Goal: Task Accomplishment & Management: Use online tool/utility

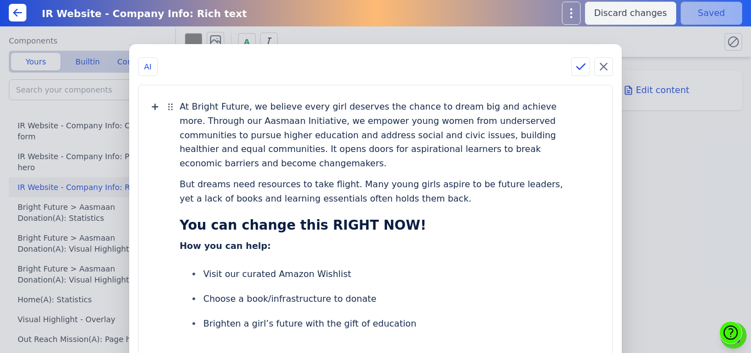
click at [586, 132] on div "At Bright Future, we believe every girl deserves the chance to dream big and ac…" at bounding box center [376, 135] width 452 height 78
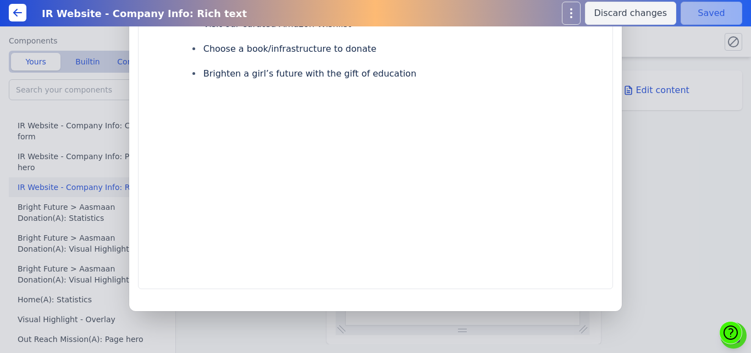
scroll to position [252, 0]
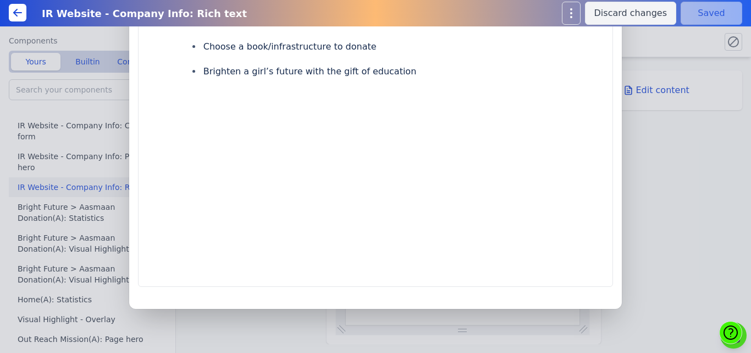
click at [457, 120] on div "At Bright Future, we believe every girl deserves the chance to dream big and ac…" at bounding box center [376, 59] width 452 height 431
click at [162, 98] on icon at bounding box center [155, 99] width 13 height 13
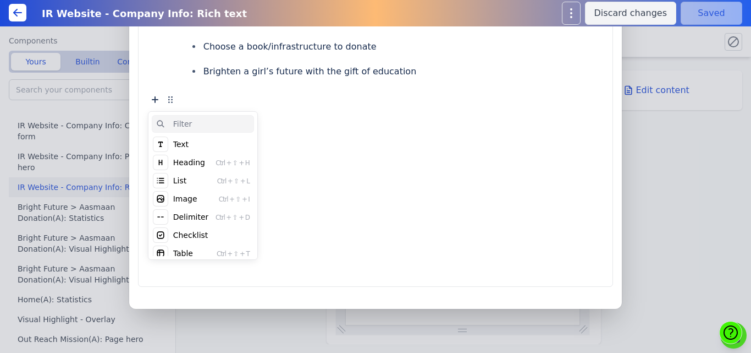
click at [189, 145] on div "Text" at bounding box center [180, 144] width 15 height 11
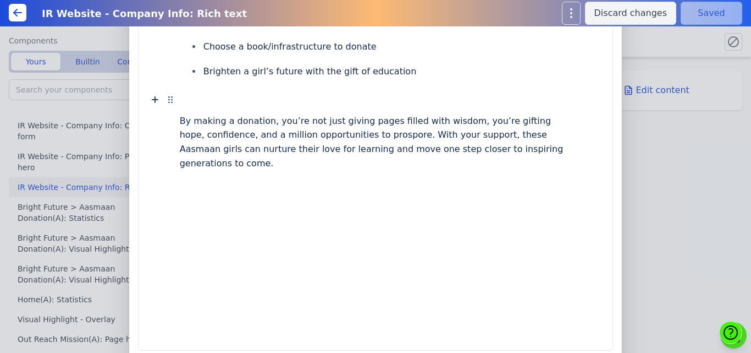
click at [228, 93] on div "By making a donation, you’re not just giving pages filled with wisdom, you’re g…" at bounding box center [376, 99] width 392 height 21
click at [430, 70] on li "Brighten a girl’s future with the gift of education" at bounding box center [387, 71] width 370 height 20
click at [424, 96] on div "By making a donation, you’re not just giving pages filled with wisdom, you’re g…" at bounding box center [376, 99] width 392 height 21
click at [172, 97] on icon at bounding box center [172, 97] width 0 height 0
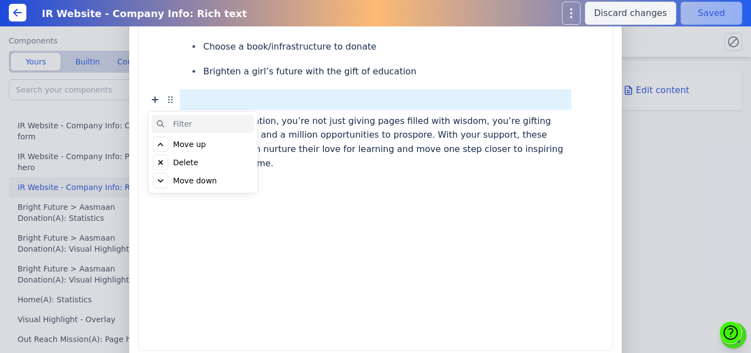
click at [205, 146] on div "Move up" at bounding box center [189, 144] width 33 height 11
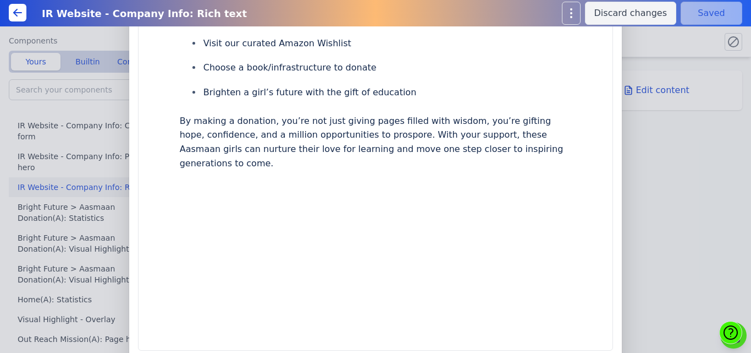
click at [309, 192] on div "At Bright Future, we believe every girl deserves the chance to dream big and ac…" at bounding box center [376, 91] width 452 height 494
click at [329, 182] on div at bounding box center [376, 184] width 392 height 21
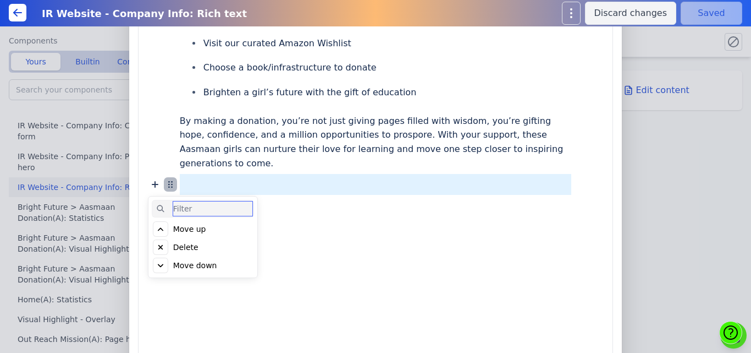
click at [177, 186] on icon at bounding box center [170, 184] width 13 height 13
click at [306, 181] on div at bounding box center [376, 184] width 392 height 21
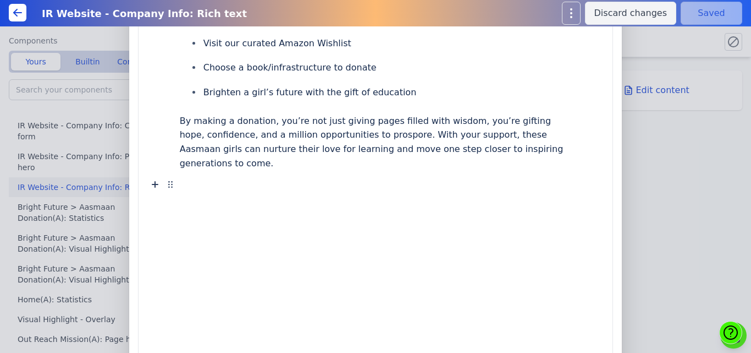
click at [234, 181] on div at bounding box center [376, 184] width 392 height 21
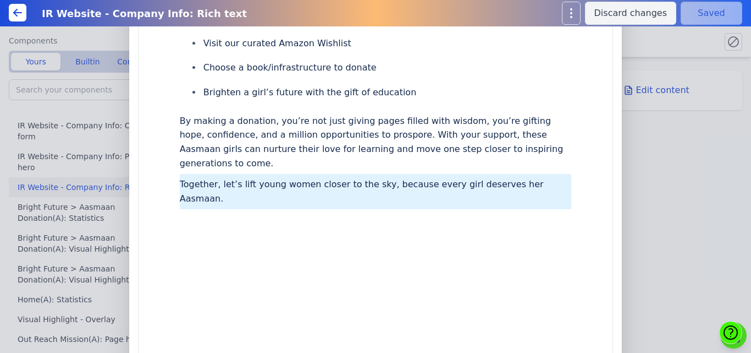
drag, startPoint x: 204, startPoint y: 183, endPoint x: 245, endPoint y: 202, distance: 45.0
click at [245, 202] on div "Together, let’s lift young women closer to the sky, because every girl deserves…" at bounding box center [376, 191] width 452 height 35
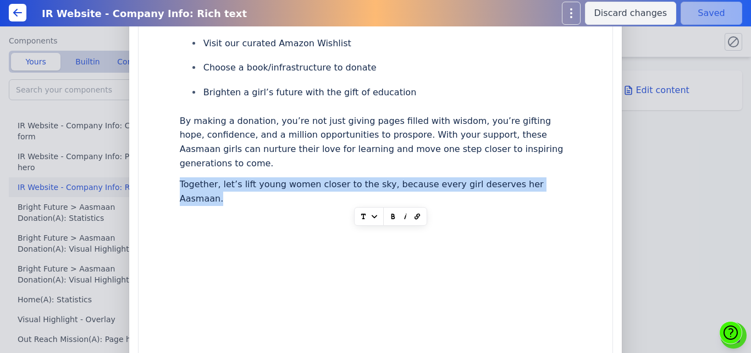
drag, startPoint x: 245, startPoint y: 202, endPoint x: 207, endPoint y: 182, distance: 42.6
click at [207, 182] on div "Together, let’s lift young women closer to the sky, because every girl deserves…" at bounding box center [376, 191] width 392 height 35
click at [388, 218] on icon "button" at bounding box center [393, 216] width 11 height 11
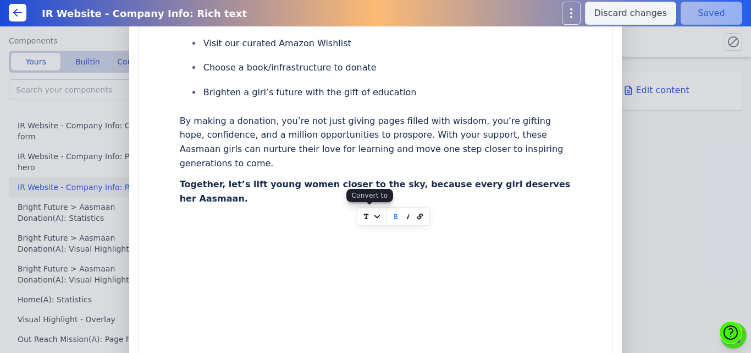
click at [373, 216] on icon at bounding box center [377, 216] width 11 height 11
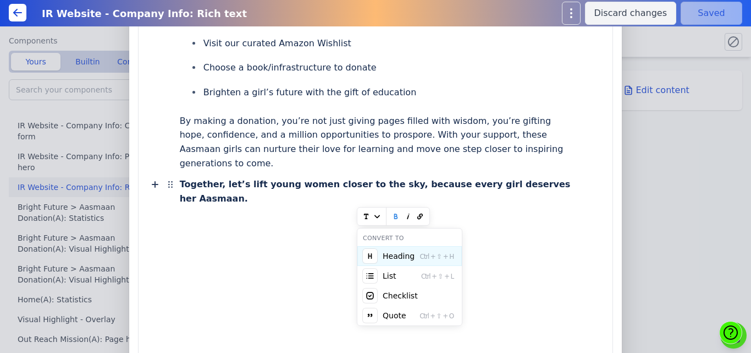
click at [274, 206] on div "Together, let’s lift young women closer to the sky, because every girl deserves…" at bounding box center [376, 191] width 392 height 35
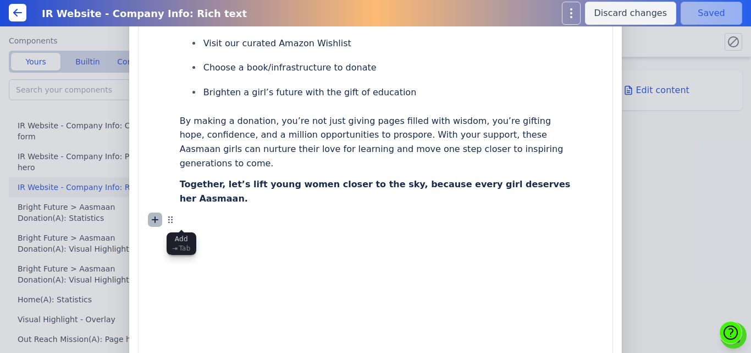
click at [162, 218] on icon at bounding box center [155, 219] width 13 height 13
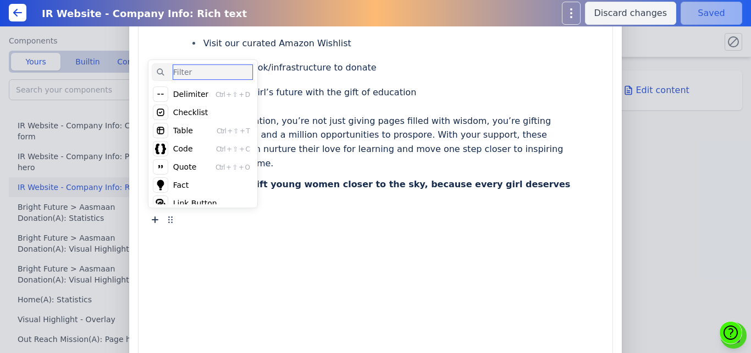
scroll to position [97, 0]
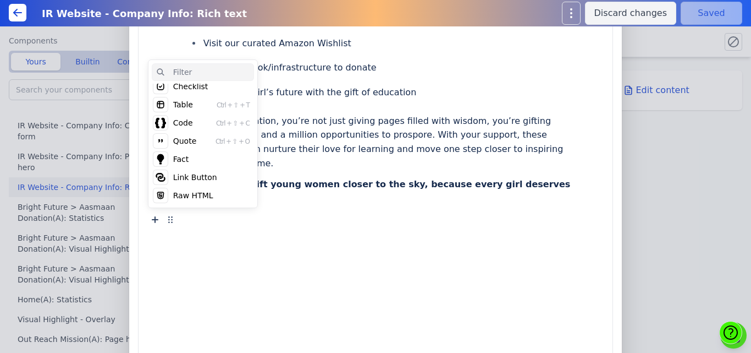
click at [217, 179] on div "Link Button" at bounding box center [195, 177] width 44 height 11
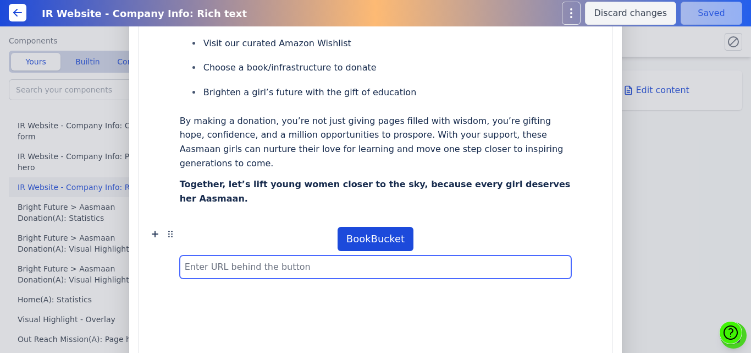
paste input "https://www.amazon.in/hz/wishlist/ls/1EQ9EB084ZMEB?ref_=wl_share"
type input "https://www.amazon.in/hz/wishlist/ls/1EQ9EB084ZMEB?ref_=wl_share"
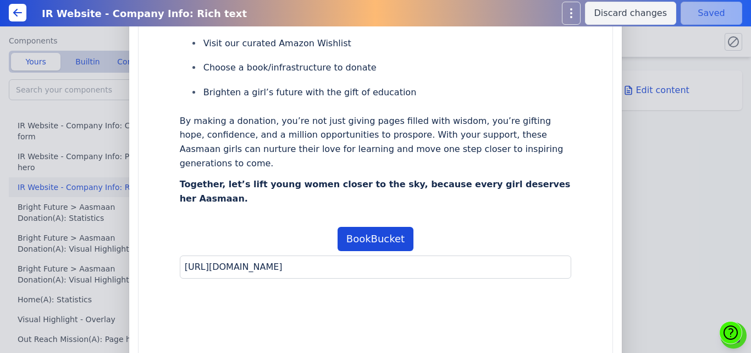
click at [454, 245] on div "BookBucket https://www.amazon.in/hz/wishlist/ls/1EQ9EB084ZMEB?ref_=wl_share" at bounding box center [376, 253] width 392 height 52
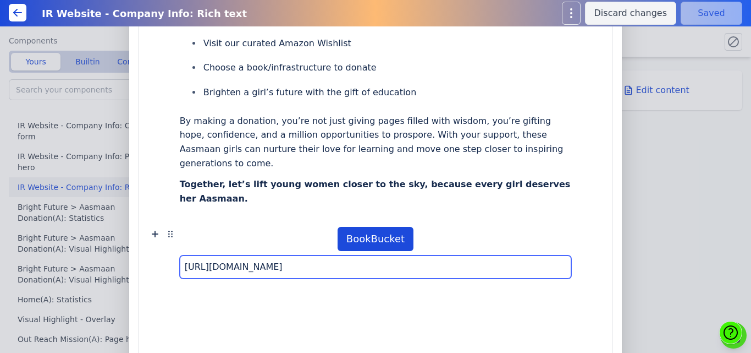
click at [405, 264] on input "https://www.amazon.in/hz/wishlist/ls/1EQ9EB084ZMEB?ref_=wl_share" at bounding box center [376, 266] width 392 height 23
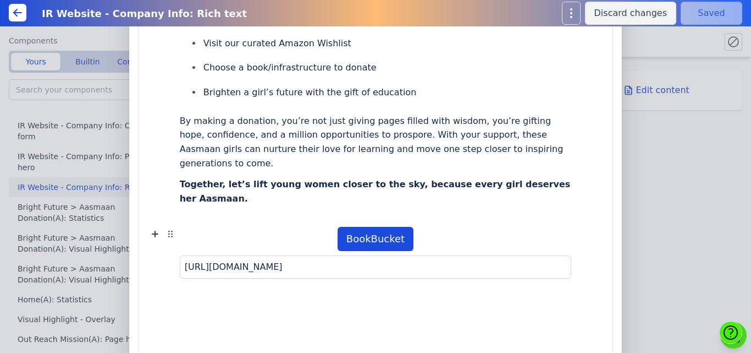
click at [378, 245] on div "BookBucket" at bounding box center [376, 239] width 76 height 24
click at [460, 243] on div "BookBucket https://www.amazon.in/hz/wishlist/ls/1EQ9EB084ZMEB?ref_=wl_share" at bounding box center [376, 253] width 392 height 52
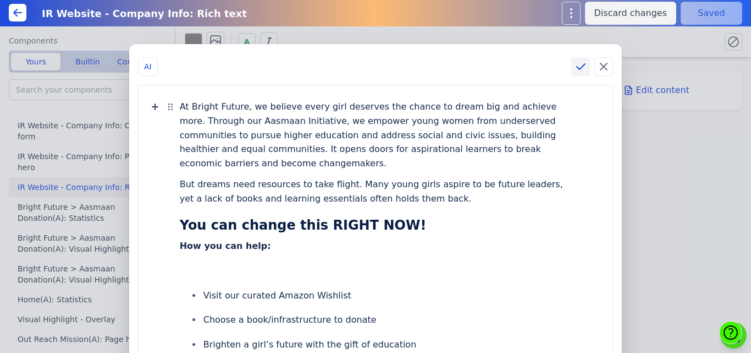
click at [578, 62] on icon at bounding box center [580, 66] width 13 height 13
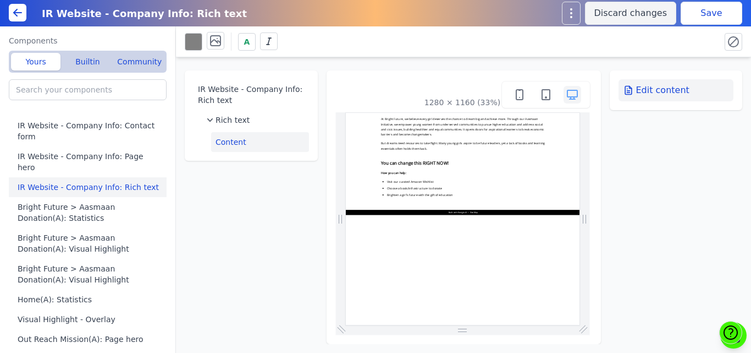
click at [648, 89] on button "Edit content" at bounding box center [677, 90] width 116 height 22
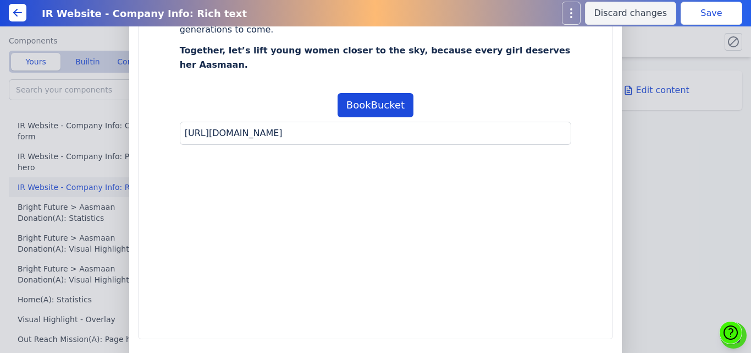
scroll to position [387, 0]
click at [453, 94] on div "BookBucket https://www.amazon.in/hz/wishlist/ls/1EQ9EB084ZMEB?ref_=wl_share" at bounding box center [376, 118] width 392 height 52
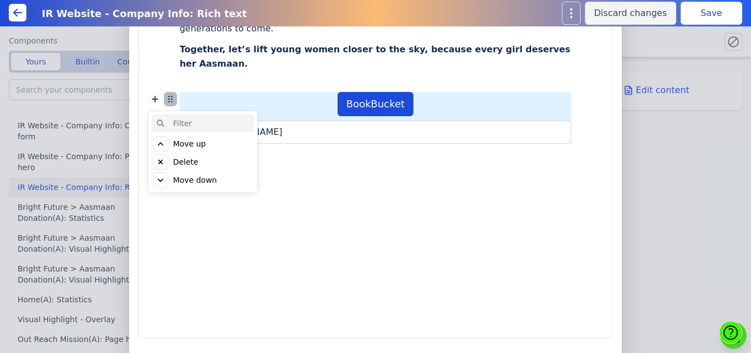
click at [177, 100] on icon at bounding box center [170, 98] width 13 height 13
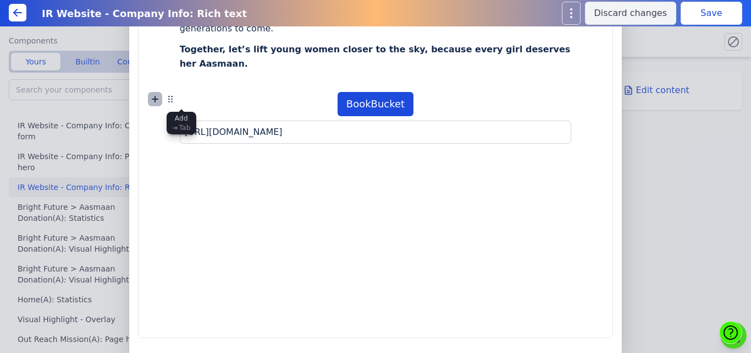
click at [162, 96] on icon at bounding box center [155, 98] width 13 height 13
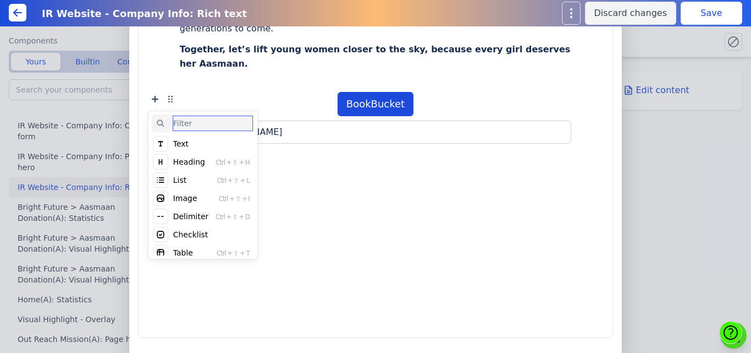
scroll to position [97, 0]
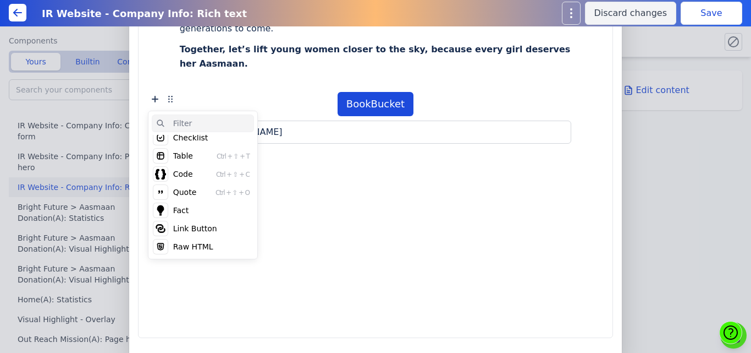
click at [217, 226] on div "Link Button" at bounding box center [195, 228] width 44 height 11
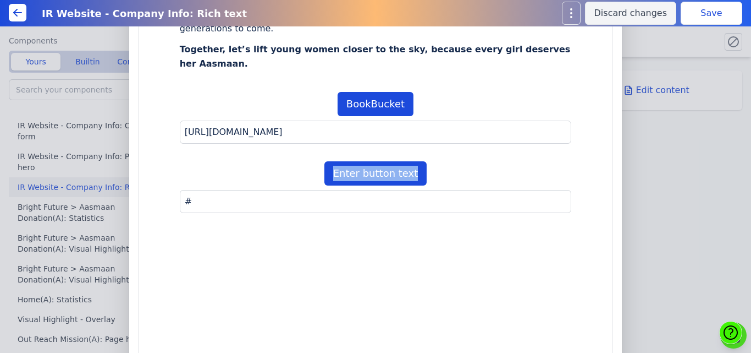
paste div
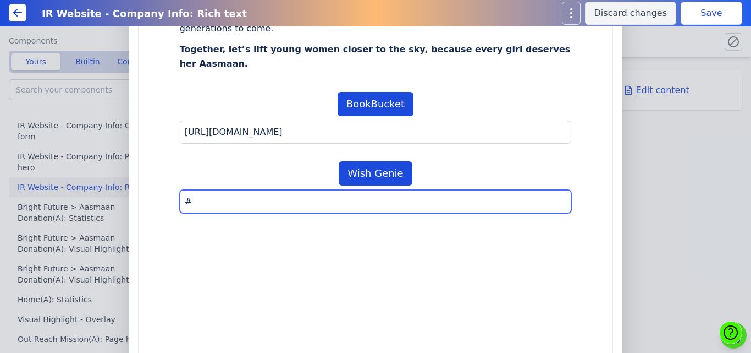
click at [296, 196] on input "#" at bounding box center [376, 201] width 392 height 23
drag, startPoint x: 296, startPoint y: 196, endPoint x: 189, endPoint y: 205, distance: 107.1
click at [189, 205] on div "Wish Genie #" at bounding box center [376, 187] width 452 height 52
paste input "https://www.amazon.in/hz/wishlist/ls/1WG41JEGFYEF0?ref_=wl_share"
type input "https://www.amazon.in/hz/wishlist/ls/1WG41JEGFYEF0?ref_=wl_share"
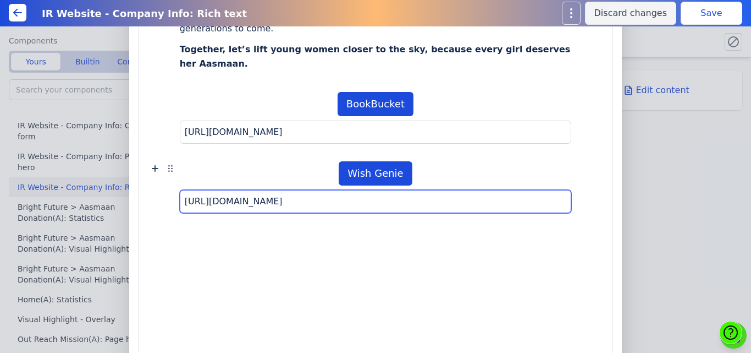
click at [488, 201] on input "https://www.amazon.in/hz/wishlist/ls/1WG41JEGFYEF0?ref_=wl_share" at bounding box center [376, 201] width 392 height 23
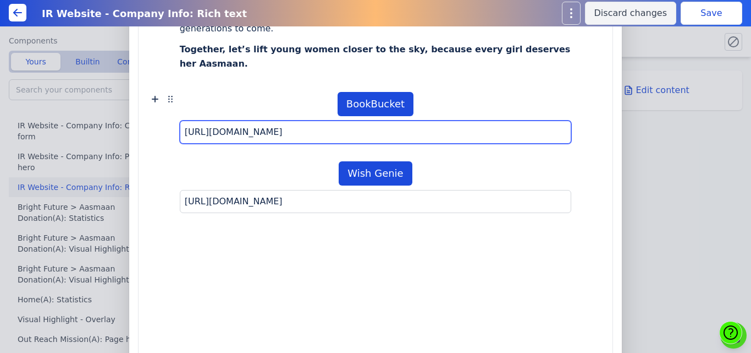
click at [490, 136] on input "https://www.amazon.in/hz/wishlist/ls/1EQ9EB084ZMEB?ref_=wl_share" at bounding box center [376, 131] width 392 height 23
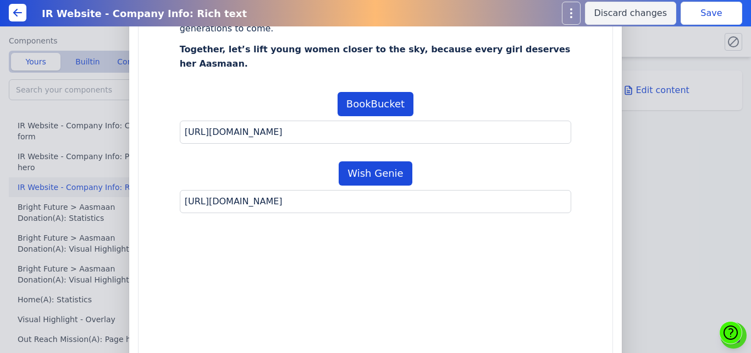
click at [513, 94] on div "BookBucket https://www.amazon.in/hz/wishlist/ls/1EQ9EB084ZMEB?ref_=wl_share" at bounding box center [376, 118] width 392 height 52
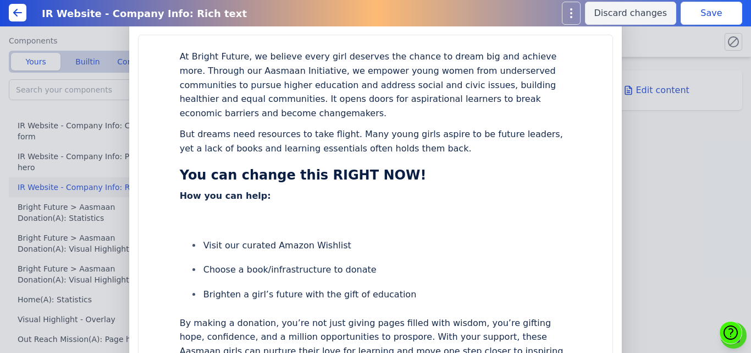
scroll to position [0, 0]
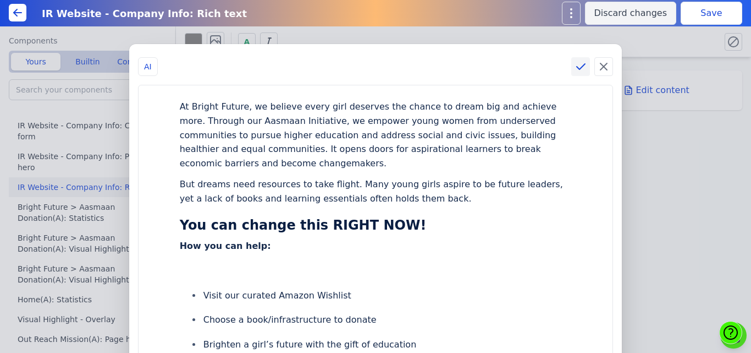
click at [574, 63] on icon at bounding box center [580, 66] width 13 height 13
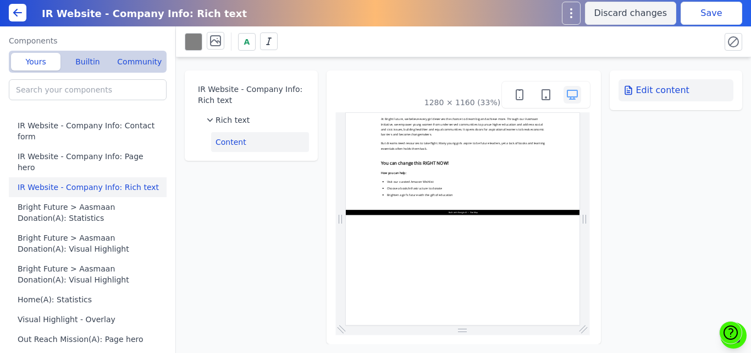
click at [683, 90] on button "Edit content" at bounding box center [677, 90] width 116 height 22
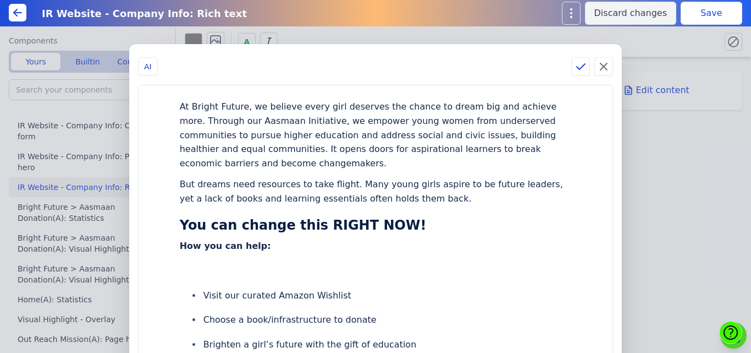
click at [707, 12] on div "AI At Bright Future, we believe every girl deserves the chance to dream big and…" at bounding box center [375, 176] width 751 height 353
click at [579, 66] on icon at bounding box center [581, 67] width 8 height 6
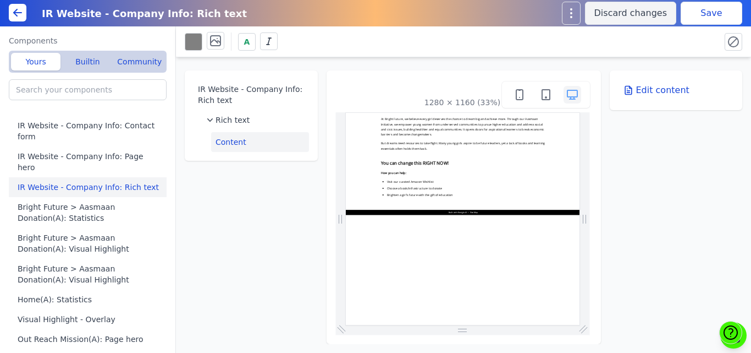
click at [696, 17] on button "Save" at bounding box center [712, 13] width 62 height 23
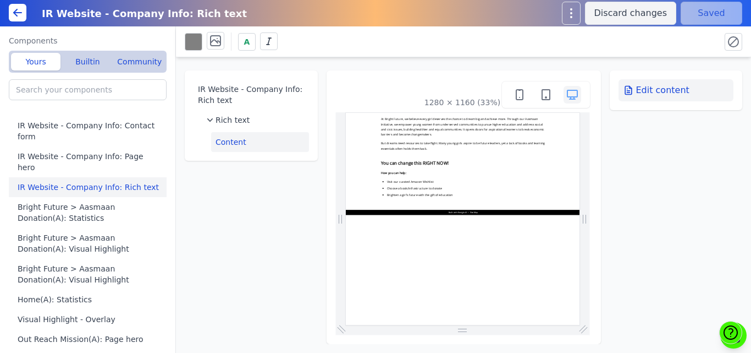
click at [656, 96] on button "Edit content" at bounding box center [677, 90] width 116 height 22
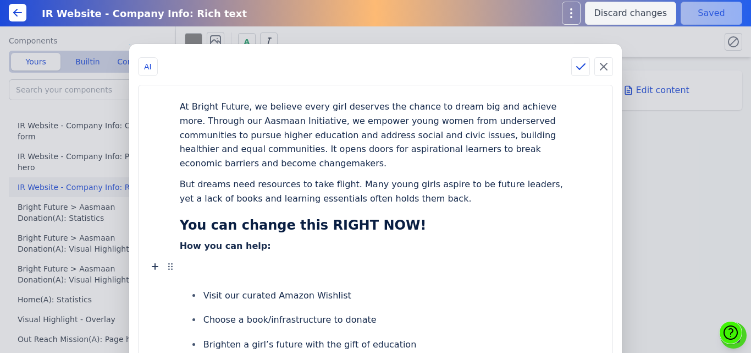
click at [251, 267] on div at bounding box center [376, 266] width 392 height 21
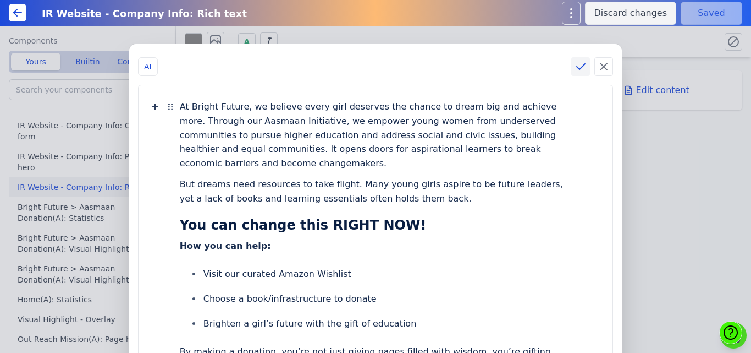
click at [574, 65] on icon at bounding box center [580, 66] width 13 height 13
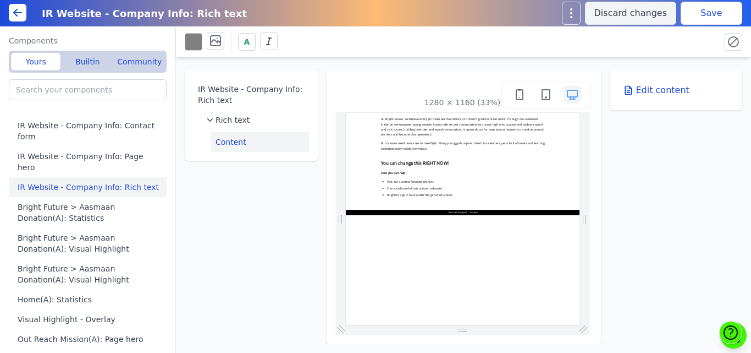
click at [709, 9] on button "Save" at bounding box center [712, 13] width 62 height 23
click at [274, 147] on button "Content" at bounding box center [260, 142] width 98 height 20
click at [84, 62] on button "Builtin" at bounding box center [88, 62] width 50 height 18
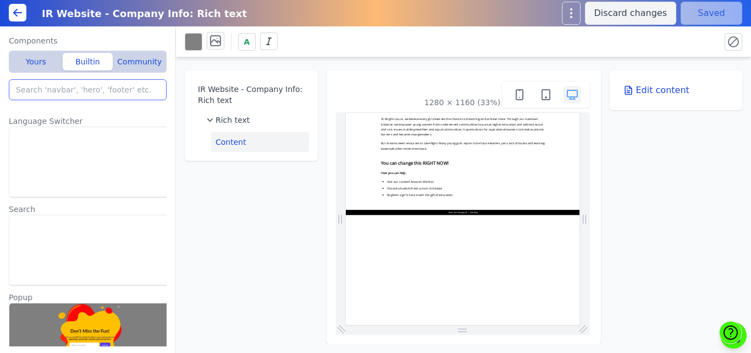
click at [73, 90] on input "search" at bounding box center [88, 89] width 158 height 21
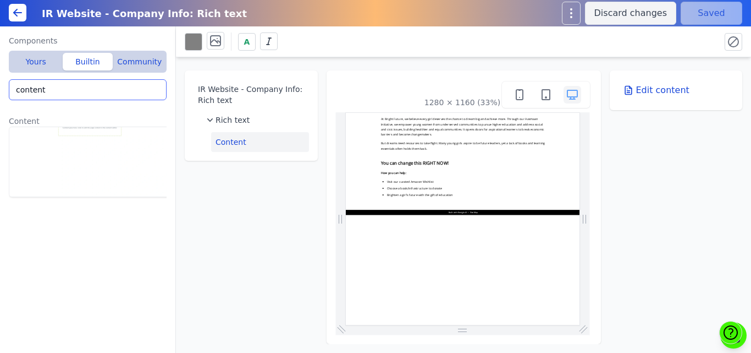
type input "content"
click at [70, 140] on img at bounding box center [90, 162] width 162 height 70
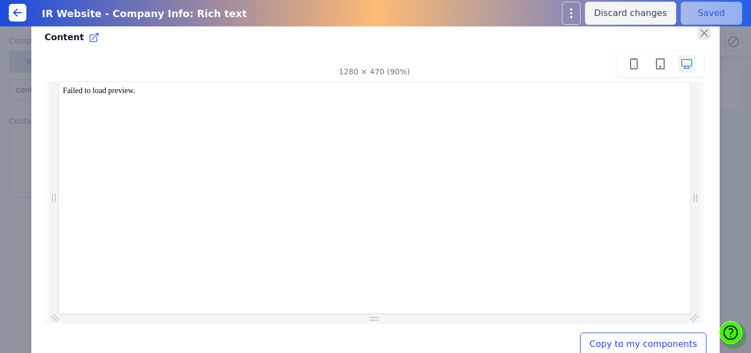
click at [698, 36] on icon "button" at bounding box center [704, 32] width 13 height 13
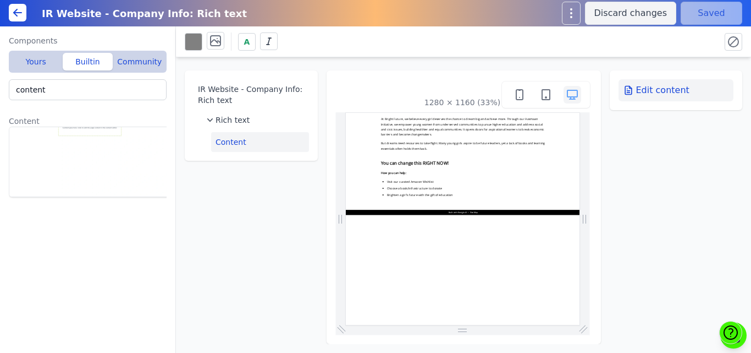
click at [651, 89] on button "Edit content" at bounding box center [677, 90] width 116 height 22
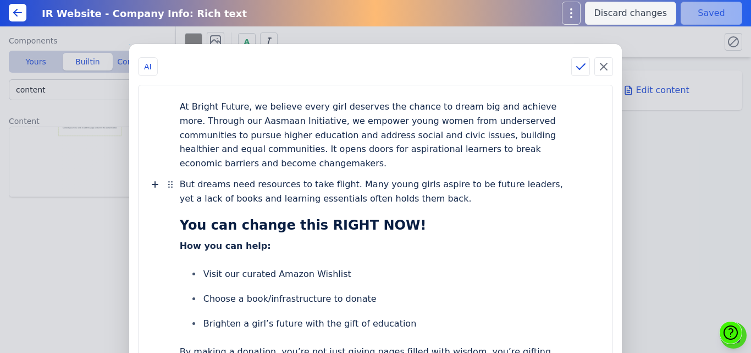
click at [439, 202] on div "But dreams need resources to take flight. Many young girls aspire to be future …" at bounding box center [376, 191] width 392 height 35
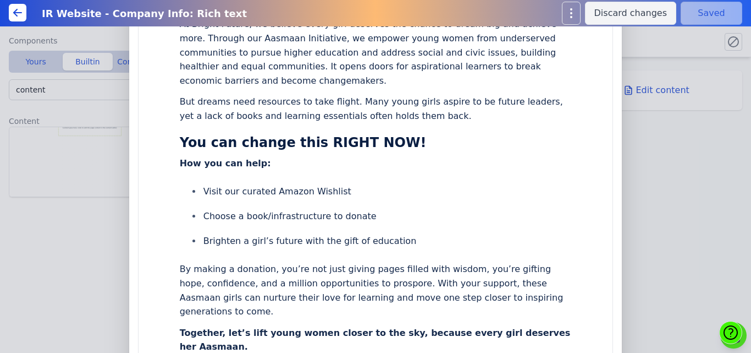
scroll to position [321, 0]
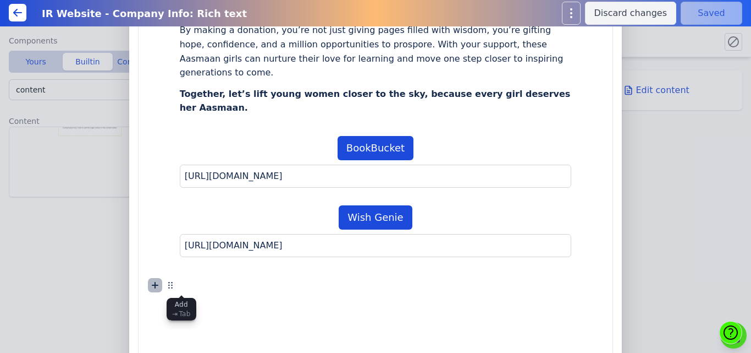
click at [162, 283] on icon at bounding box center [155, 284] width 13 height 13
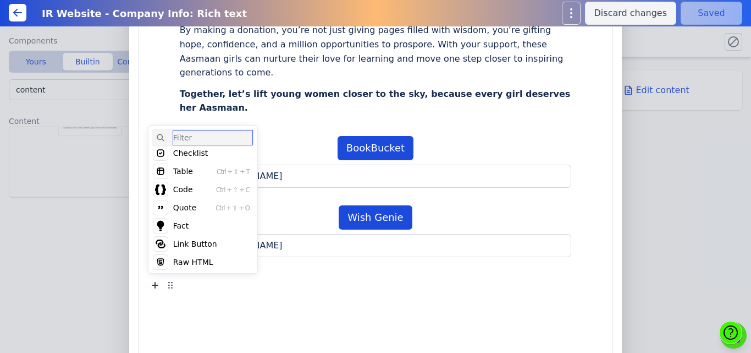
scroll to position [97, 0]
click at [213, 262] on div "Raw HTML" at bounding box center [193, 260] width 40 height 11
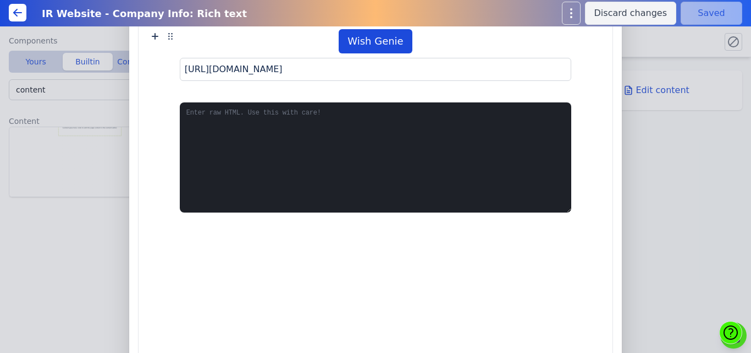
scroll to position [496, 0]
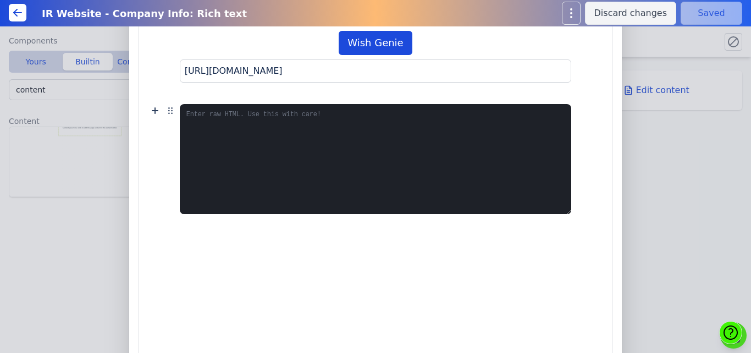
click at [313, 125] on textarea at bounding box center [376, 159] width 392 height 110
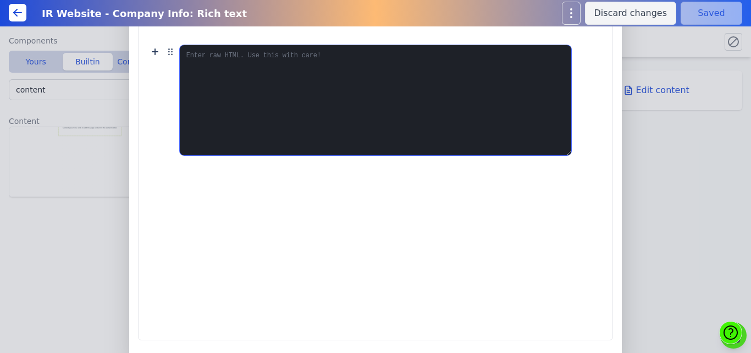
scroll to position [490, 0]
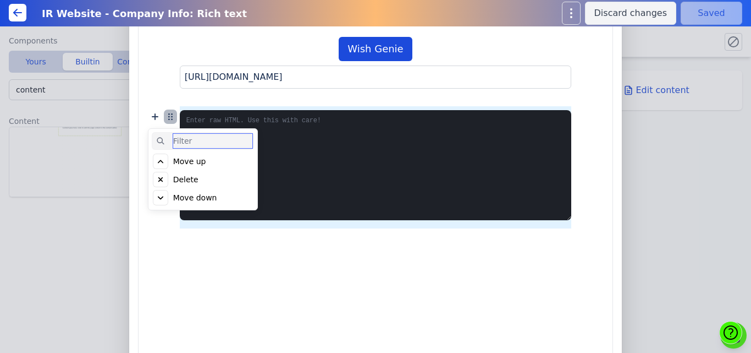
click at [169, 119] on icon at bounding box center [169, 119] width 0 height 0
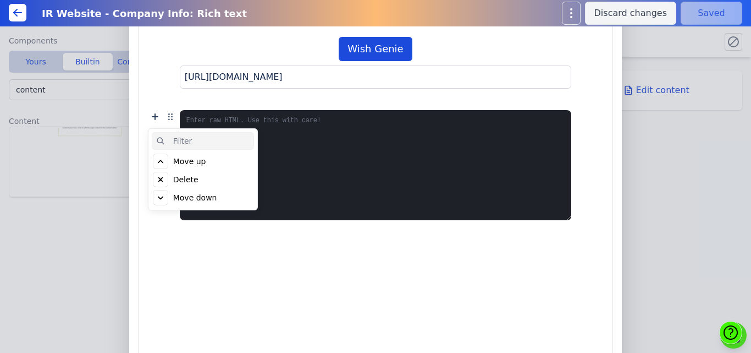
click at [199, 178] on div "Delete" at bounding box center [185, 179] width 25 height 11
click at [212, 178] on div "Click to delete" at bounding box center [200, 179] width 55 height 11
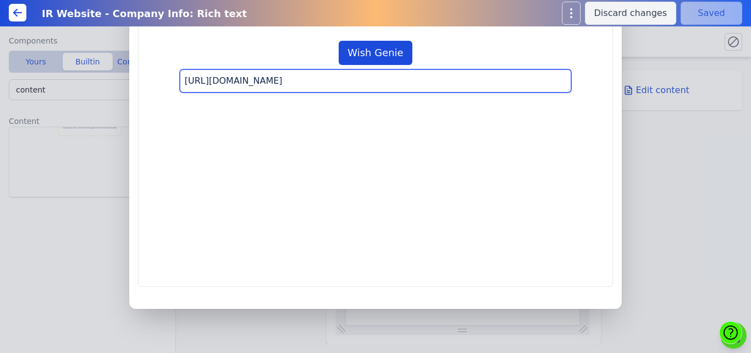
scroll to position [486, 0]
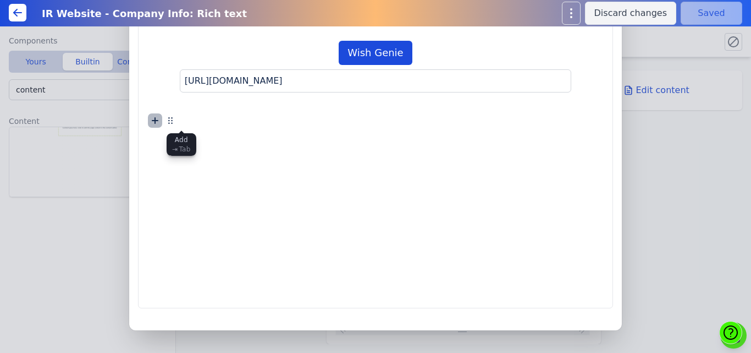
click at [158, 121] on icon at bounding box center [155, 121] width 6 height 6
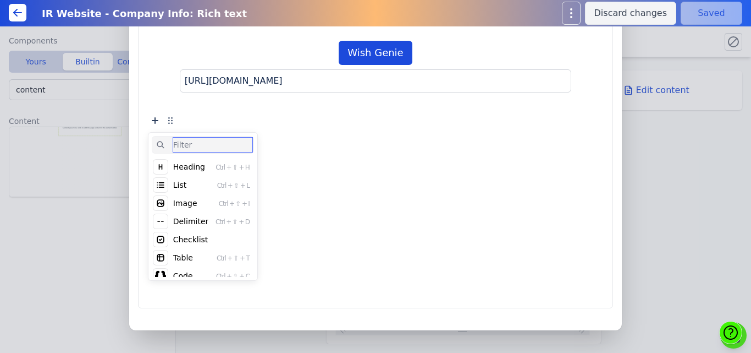
scroll to position [0, 0]
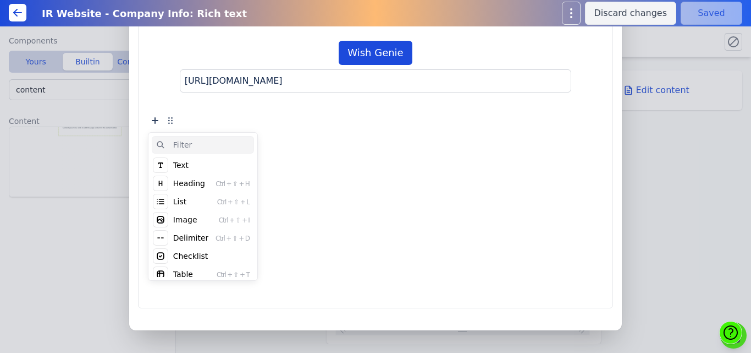
click at [197, 219] on div "Image" at bounding box center [185, 219] width 24 height 11
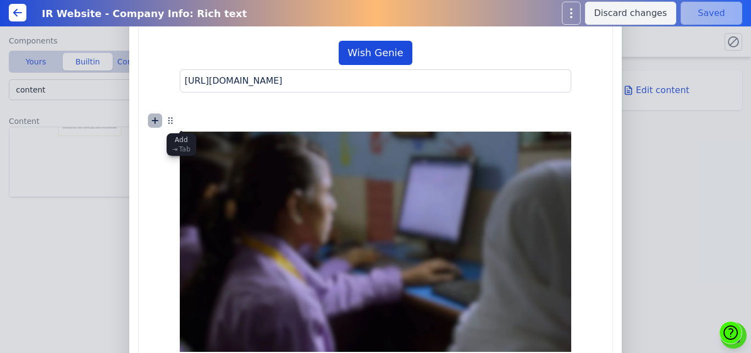
click at [158, 121] on icon at bounding box center [155, 121] width 6 height 6
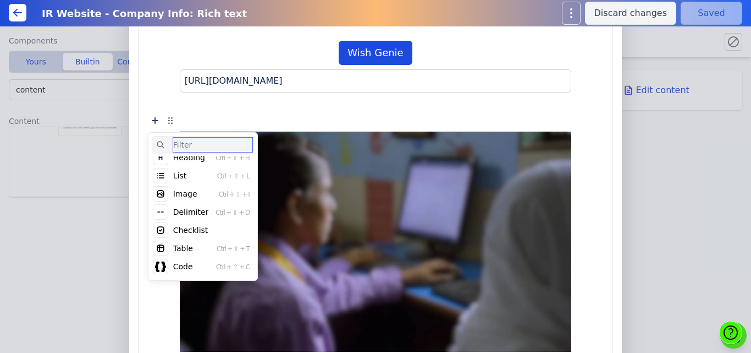
scroll to position [97, 0]
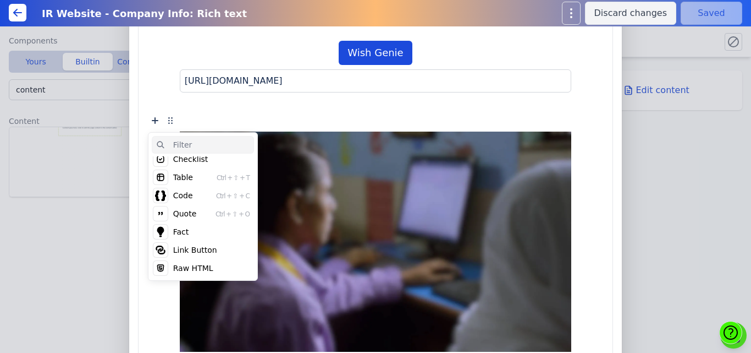
click at [217, 247] on div "Link Button" at bounding box center [195, 249] width 44 height 11
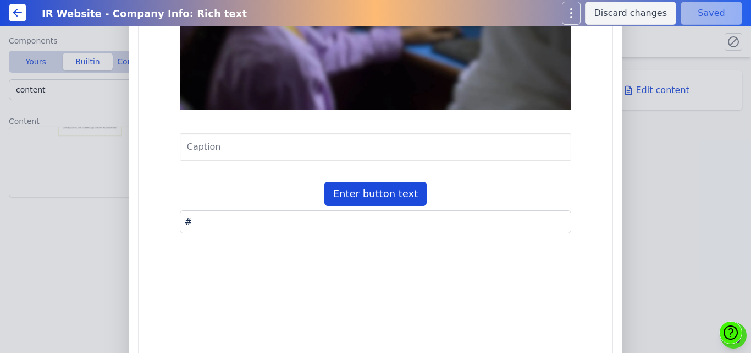
scroll to position [700, 0]
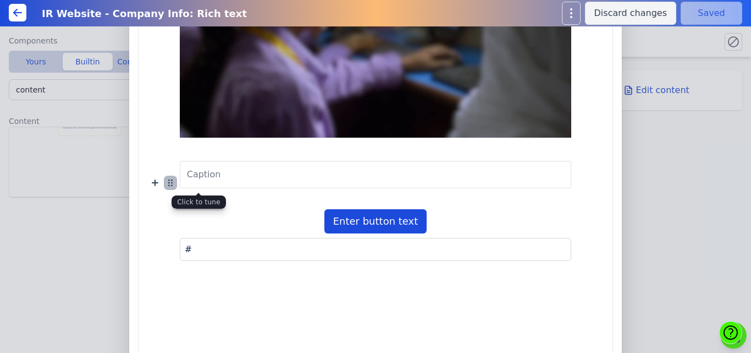
click at [177, 181] on icon at bounding box center [170, 182] width 13 height 13
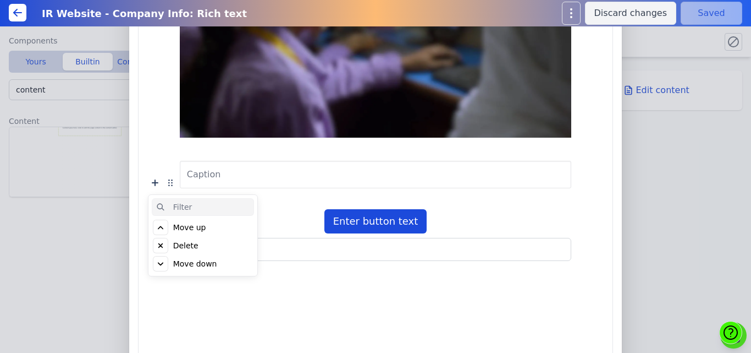
click at [199, 246] on div "Delete" at bounding box center [185, 245] width 25 height 11
click at [211, 246] on div "Click to delete" at bounding box center [200, 245] width 55 height 11
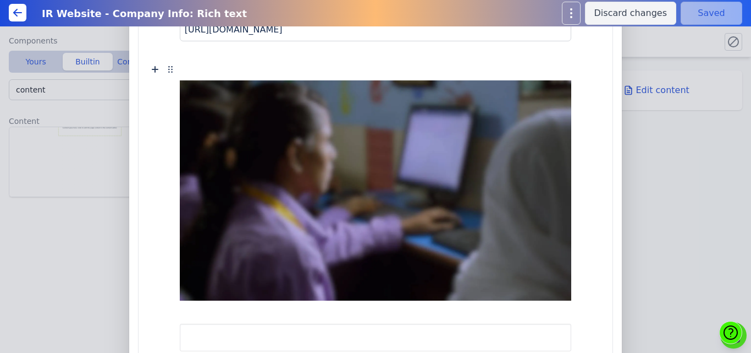
scroll to position [0, 0]
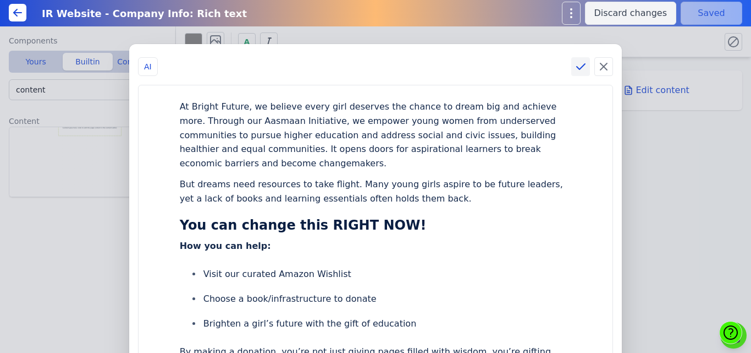
click at [574, 62] on icon at bounding box center [580, 66] width 13 height 13
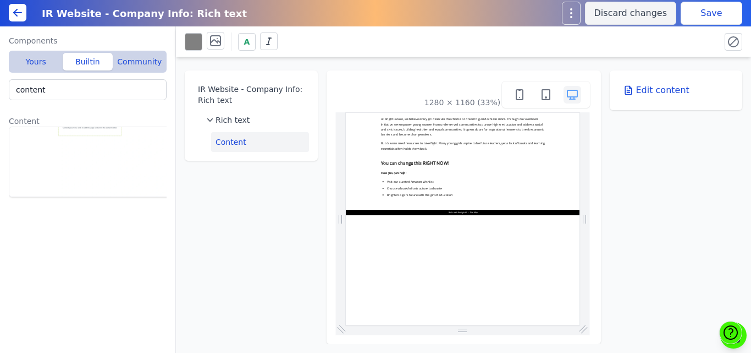
click at [724, 15] on button "Save" at bounding box center [712, 13] width 62 height 23
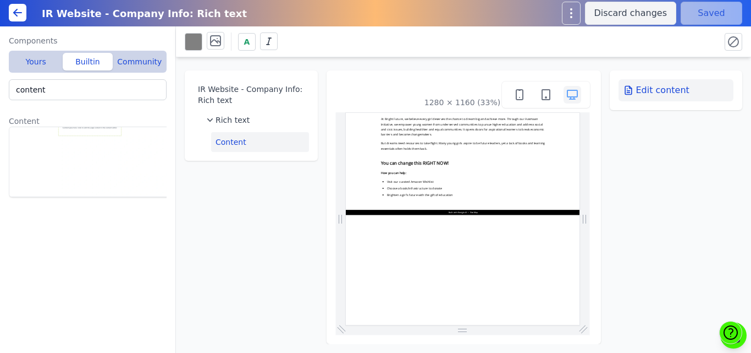
click at [666, 96] on button "Edit content" at bounding box center [677, 90] width 116 height 22
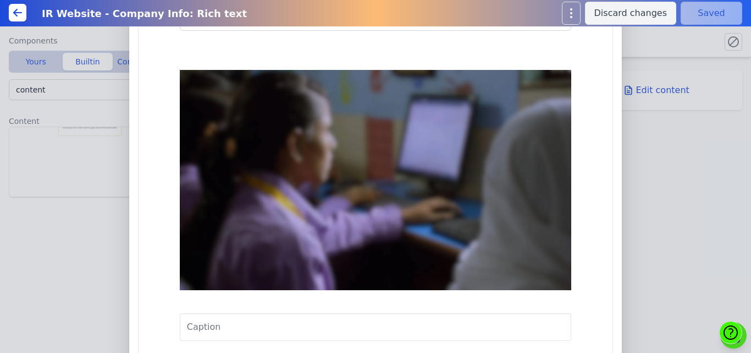
scroll to position [542, 0]
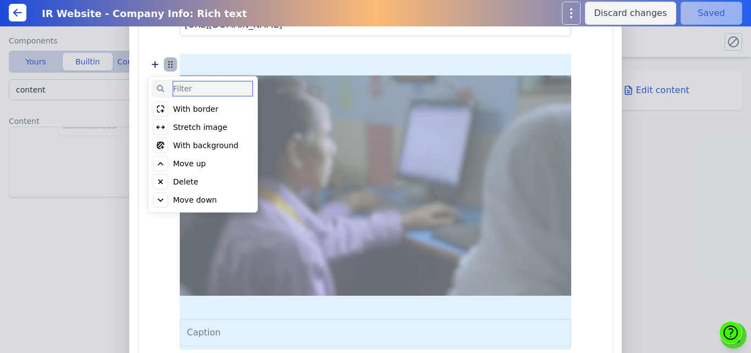
click at [177, 63] on icon at bounding box center [170, 64] width 13 height 13
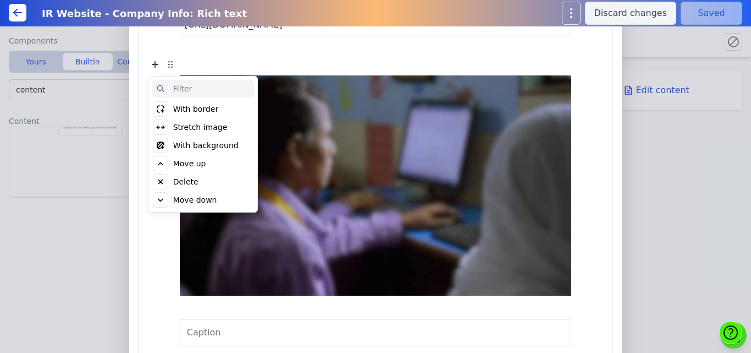
click at [230, 141] on div "With background" at bounding box center [205, 145] width 65 height 11
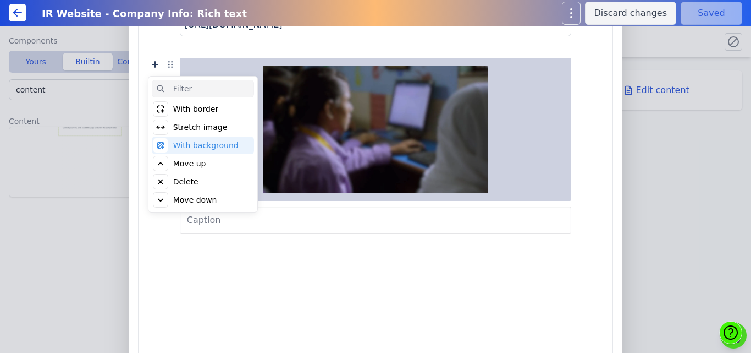
click at [199, 182] on div "Delete" at bounding box center [185, 181] width 25 height 11
click at [222, 182] on div "Click to delete" at bounding box center [200, 181] width 55 height 11
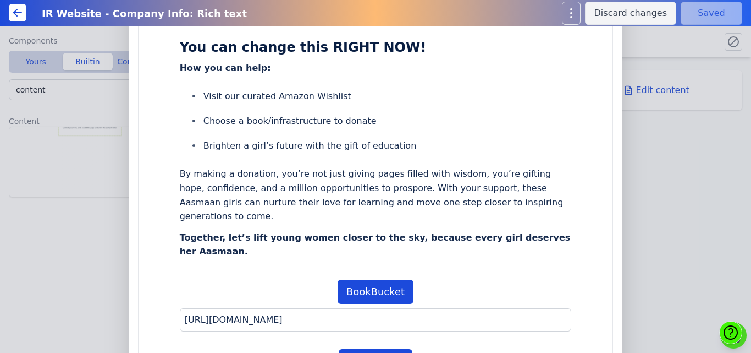
scroll to position [0, 0]
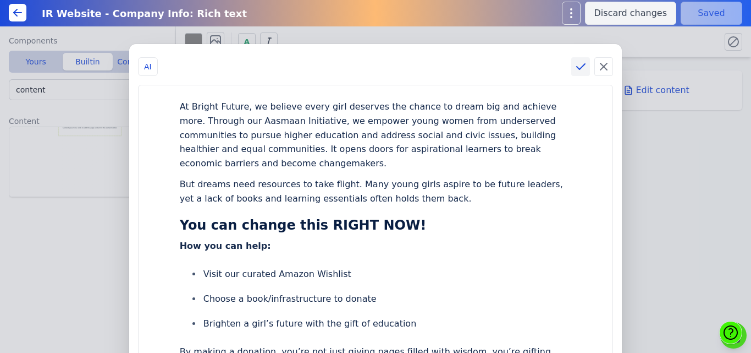
click at [583, 69] on icon at bounding box center [580, 66] width 13 height 13
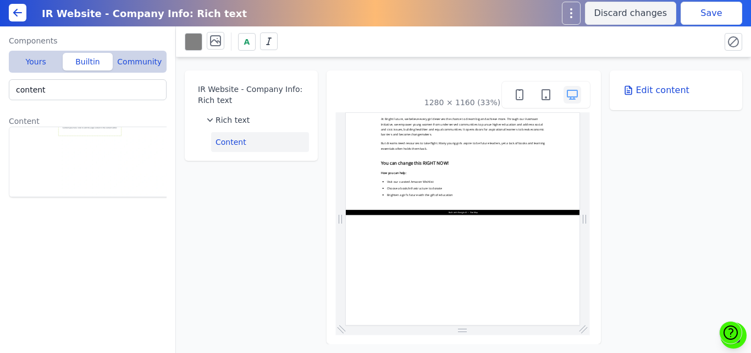
click at [712, 18] on button "Save" at bounding box center [712, 13] width 62 height 23
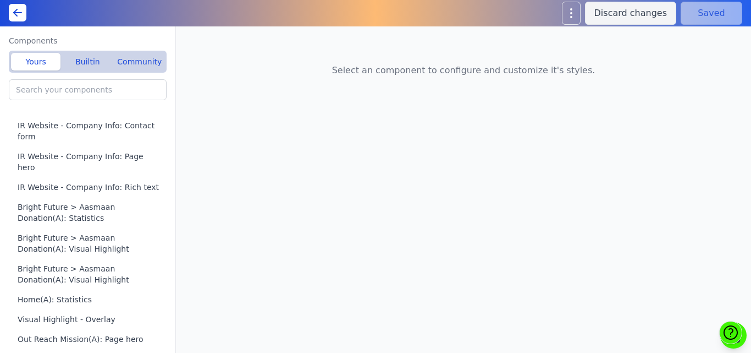
type input "IR Website - Company Info: Visual Highlight"
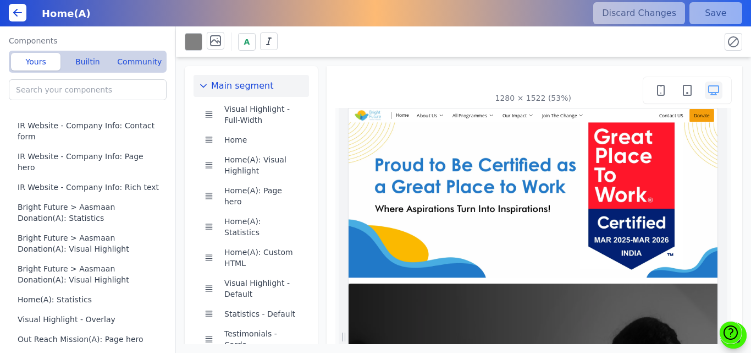
scroll to position [0, 265]
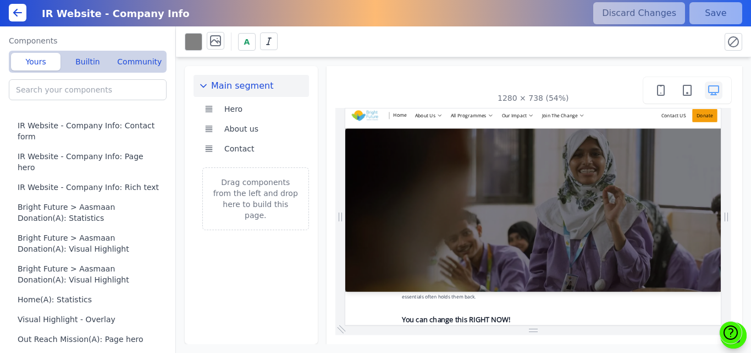
drag, startPoint x: 1045, startPoint y: 222, endPoint x: 1074, endPoint y: 143, distance: 84.2
click at [250, 142] on button "Contact" at bounding box center [260, 149] width 80 height 20
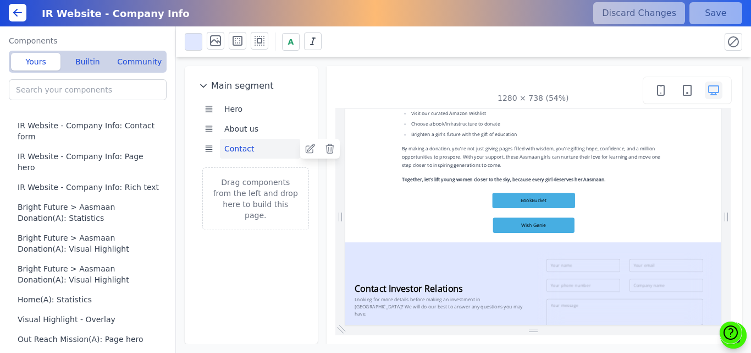
scroll to position [514, 0]
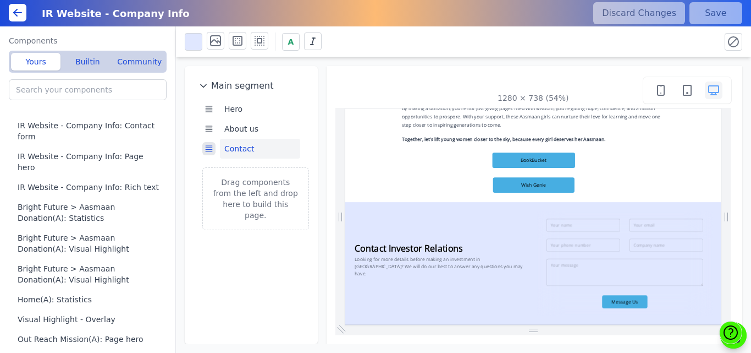
click at [205, 149] on icon at bounding box center [209, 148] width 9 height 9
click at [328, 150] on icon at bounding box center [330, 148] width 11 height 11
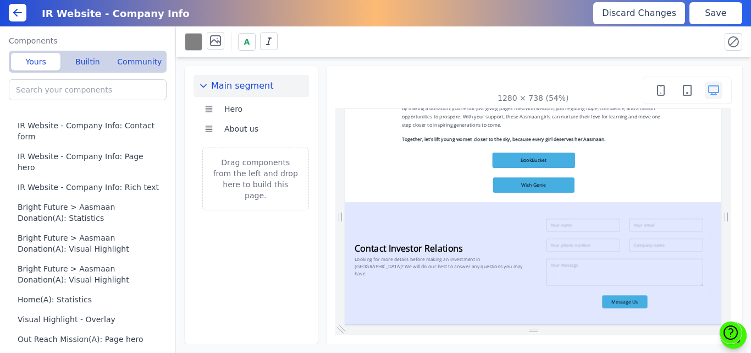
click at [708, 11] on button "Save" at bounding box center [716, 13] width 53 height 22
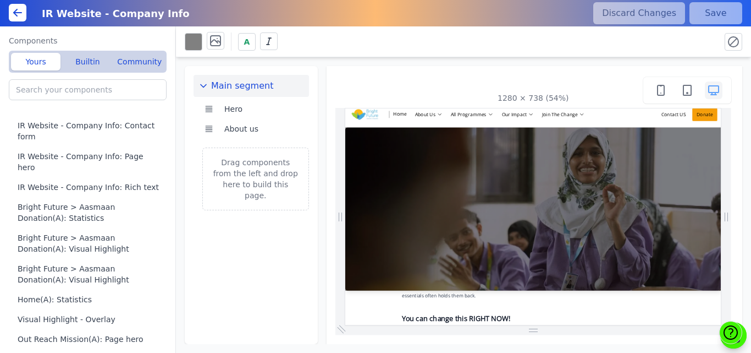
scroll to position [0, 0]
click at [594, 68] on div "1280 × 738 (54%)" at bounding box center [535, 205] width 416 height 278
click at [751, 143] on div "Main segment Hero About us Drag components from the left and drop here to build…" at bounding box center [463, 200] width 575 height 287
click at [18, 13] on icon at bounding box center [18, 13] width 8 height 0
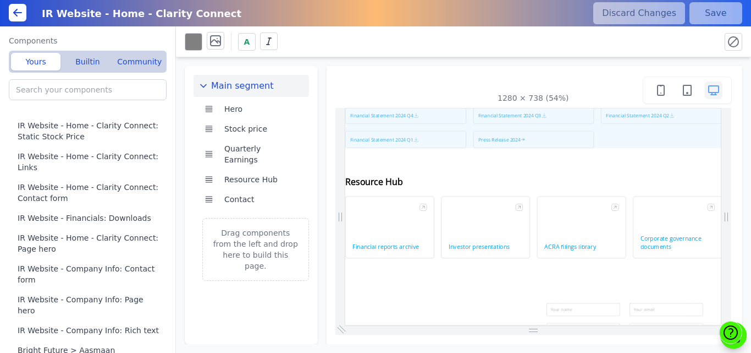
scroll to position [848, 0]
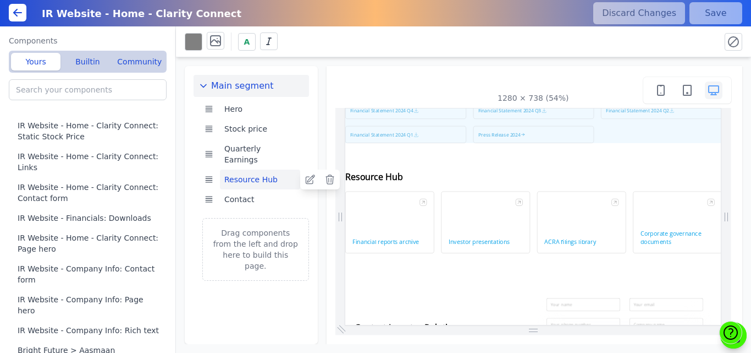
click at [243, 169] on button "Resource Hub" at bounding box center [260, 179] width 80 height 20
click at [310, 175] on icon at bounding box center [310, 179] width 9 height 9
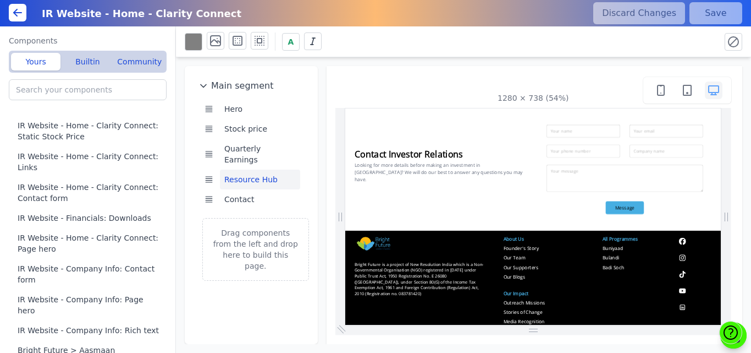
scroll to position [0, 0]
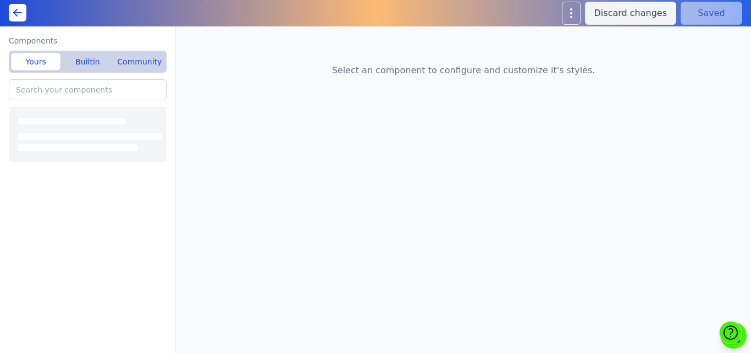
type input "IR Website - Home - Clarity Connect: Links"
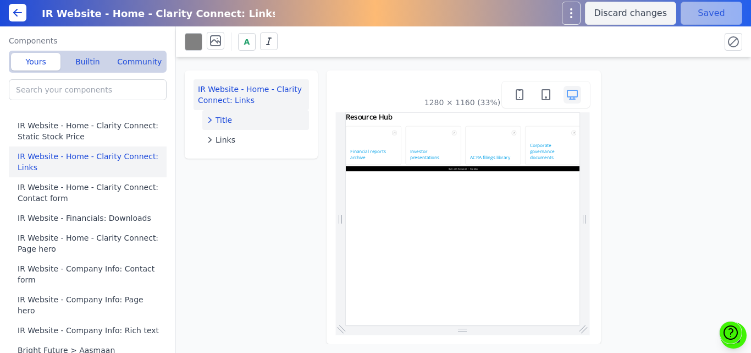
click at [235, 116] on div "Title" at bounding box center [256, 119] width 98 height 11
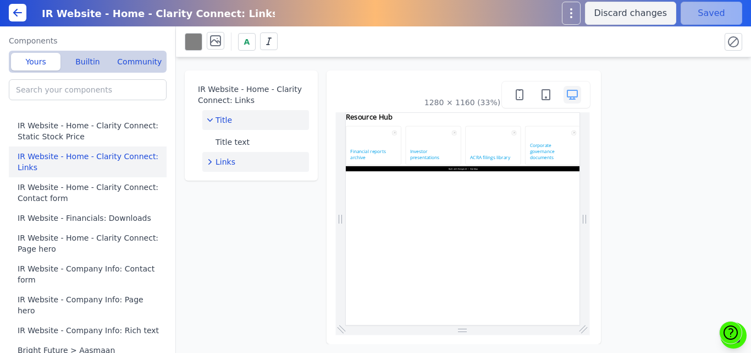
click at [234, 162] on div "Links" at bounding box center [256, 161] width 98 height 11
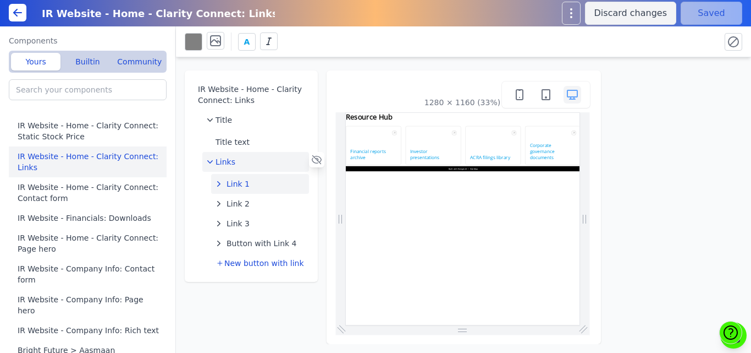
click at [243, 178] on button "Link 1" at bounding box center [260, 184] width 98 height 20
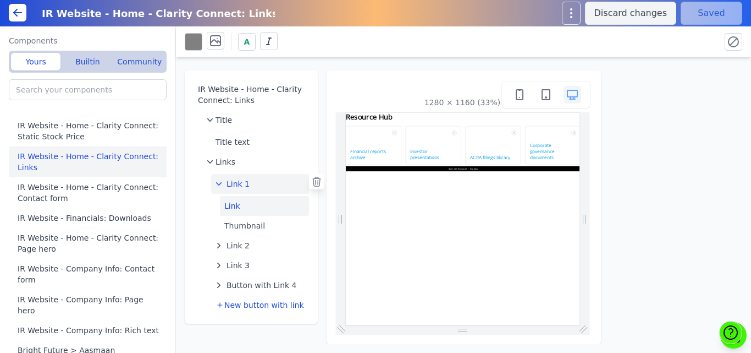
click at [239, 208] on button "Link" at bounding box center [264, 206] width 89 height 20
select select "_self"
select select
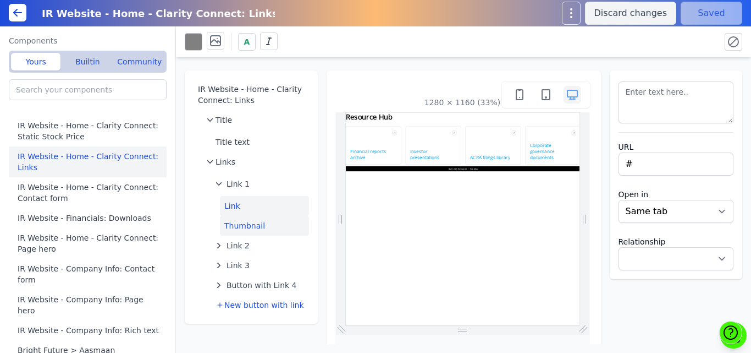
click at [244, 223] on button "Thumbnail" at bounding box center [264, 226] width 89 height 20
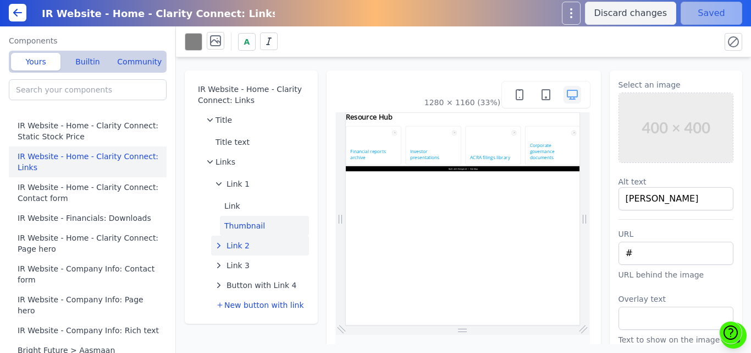
click at [244, 244] on span "Link 2" at bounding box center [238, 245] width 23 height 11
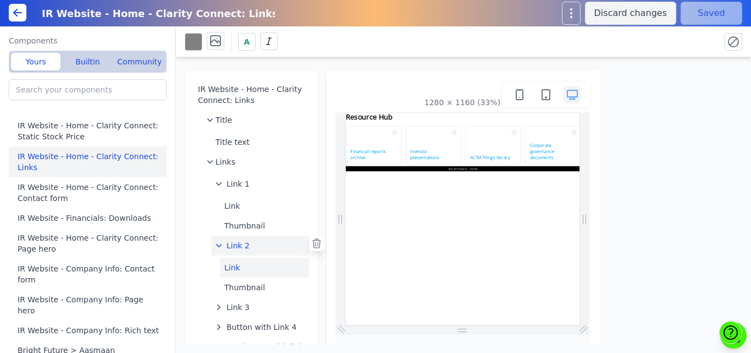
click at [248, 268] on button "Link" at bounding box center [264, 267] width 89 height 20
select select "_self"
select select
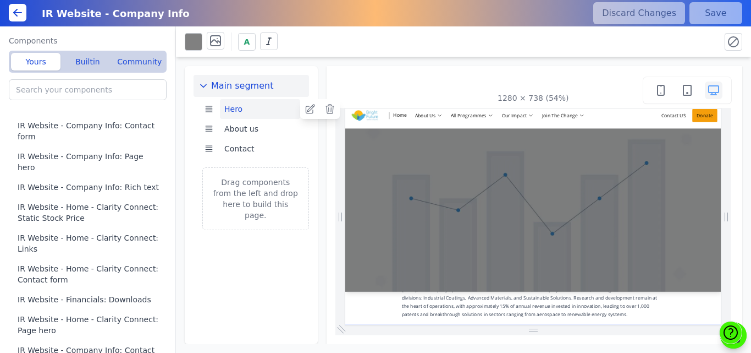
click at [254, 108] on button "Hero" at bounding box center [260, 109] width 80 height 20
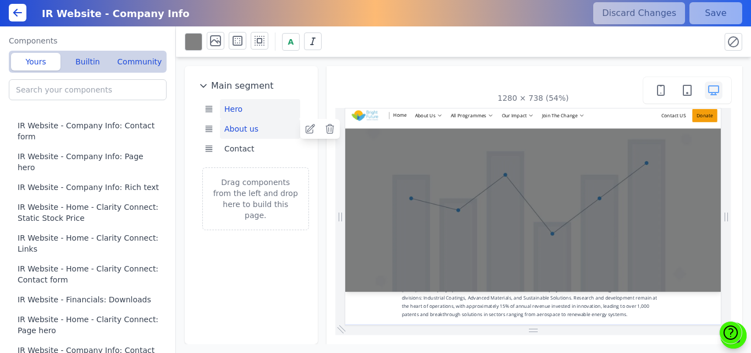
click at [248, 126] on button "About us" at bounding box center [260, 129] width 80 height 20
click at [310, 128] on icon at bounding box center [310, 128] width 11 height 11
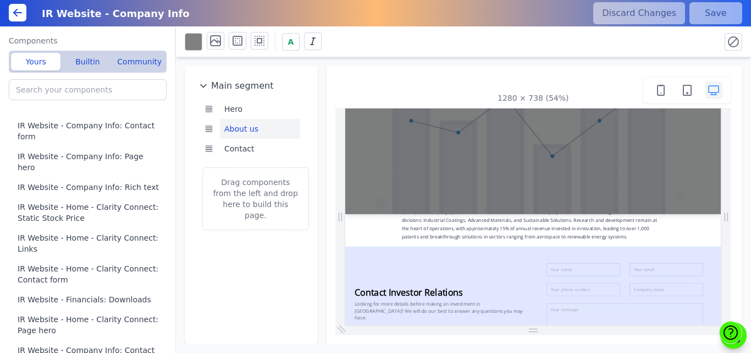
scroll to position [121, 0]
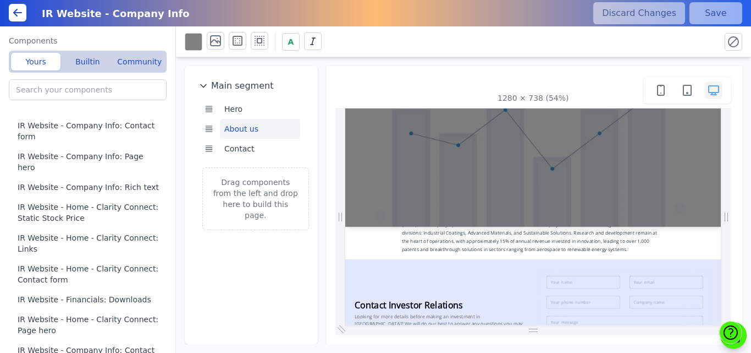
drag, startPoint x: 1044, startPoint y: 213, endPoint x: 1070, endPoint y: 304, distance: 95.0
click at [631, 54] on div "A" at bounding box center [463, 41] width 575 height 31
click at [367, 57] on div "Main segment Hero About us Contact Drag components from the left and drop here …" at bounding box center [463, 200] width 575 height 287
click at [84, 63] on button "Builtin" at bounding box center [88, 62] width 50 height 18
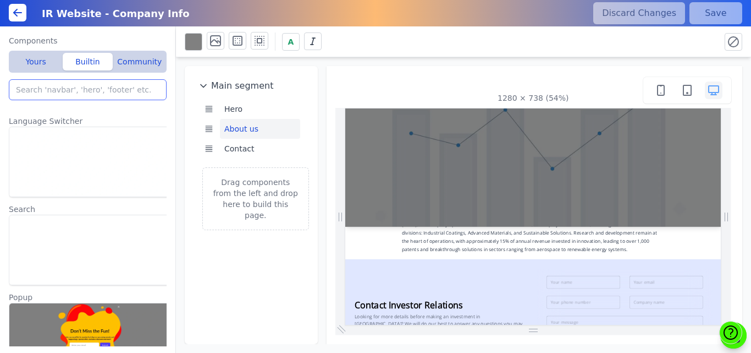
click at [62, 86] on input "search" at bounding box center [88, 89] width 158 height 21
type input "contact"
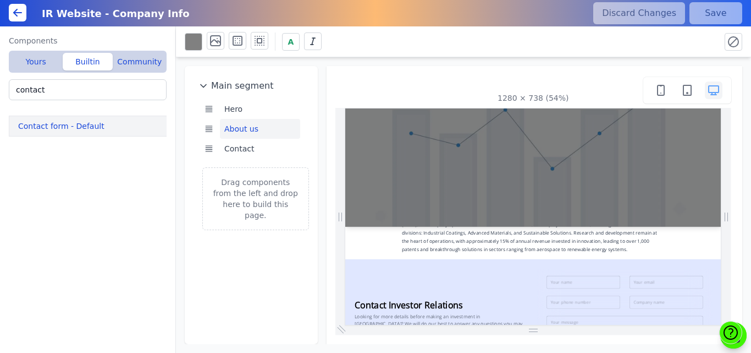
click at [55, 126] on button "Contact form - Default" at bounding box center [90, 126] width 162 height 21
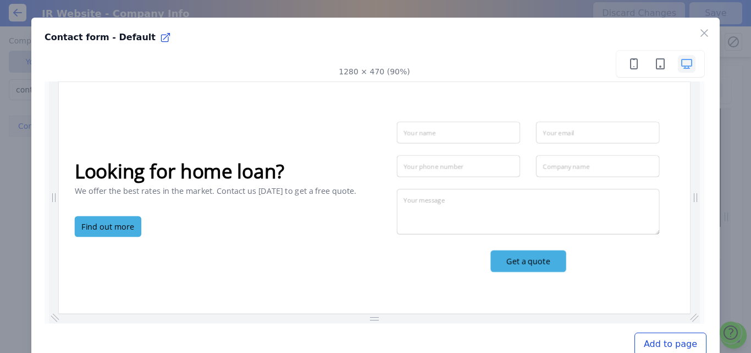
scroll to position [0, 0]
click at [698, 35] on icon "button" at bounding box center [704, 32] width 13 height 13
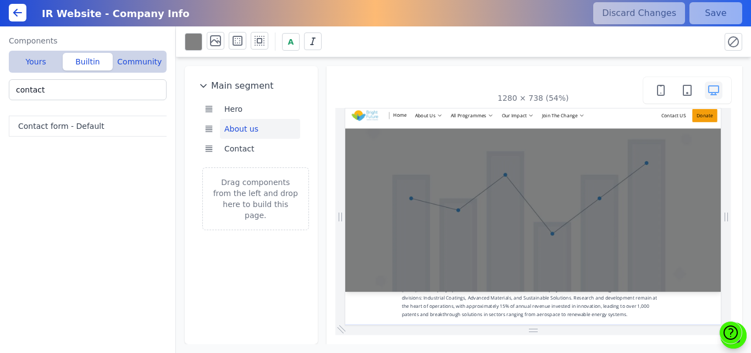
drag, startPoint x: 1044, startPoint y: 182, endPoint x: 1081, endPoint y: 160, distance: 43.4
click at [604, 58] on div "Main segment Hero About us Contact Drag components from the left and drop here …" at bounding box center [463, 200] width 575 height 287
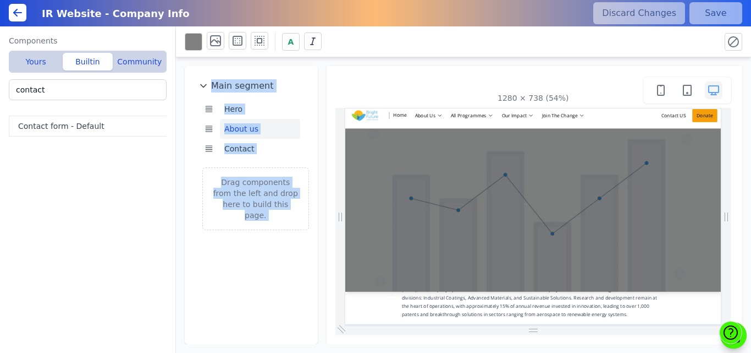
drag, startPoint x: 422, startPoint y: 42, endPoint x: 394, endPoint y: 75, distance: 43.7
click at [394, 75] on div "A Main segment Hero About us Contact Drag components from the left and drop her…" at bounding box center [463, 189] width 575 height 326
click at [394, 75] on div "1280 × 738 (54%)" at bounding box center [535, 205] width 399 height 260
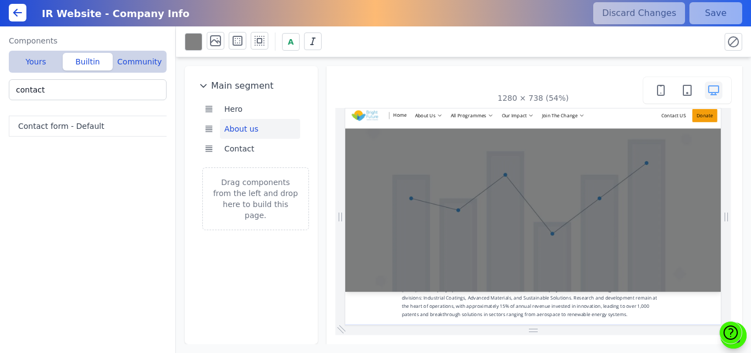
click at [14, 11] on icon at bounding box center [17, 12] width 13 height 13
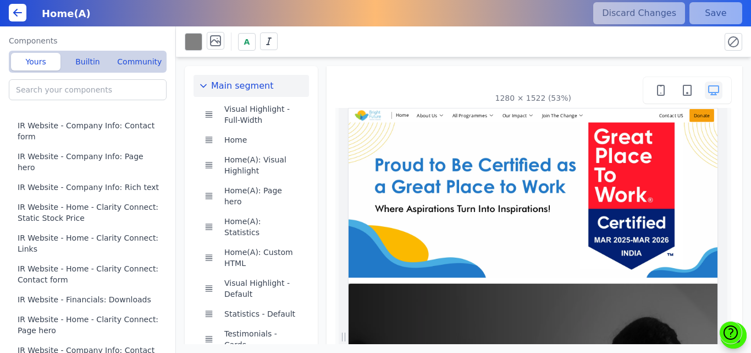
scroll to position [0, 251]
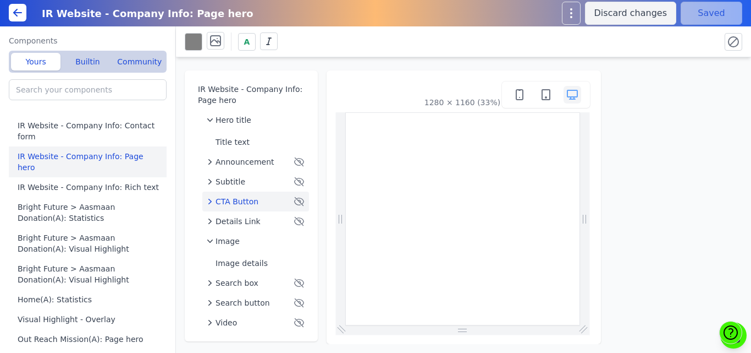
click at [14, 15] on icon at bounding box center [17, 12] width 13 height 13
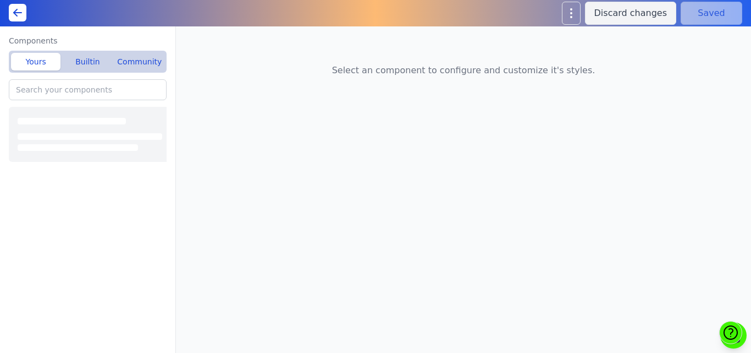
type input "IR Website - Company Info: Rich text"
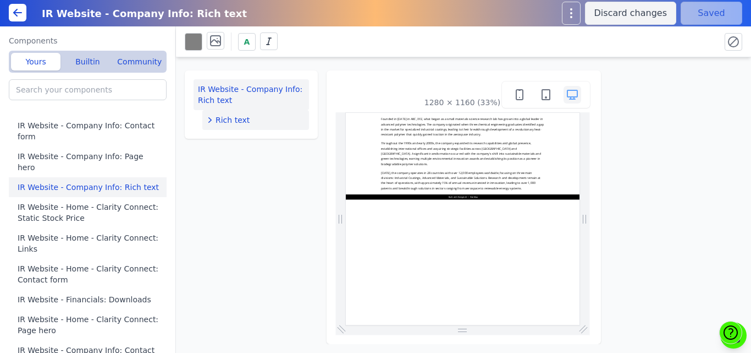
click at [275, 120] on div "Rich text" at bounding box center [256, 119] width 98 height 11
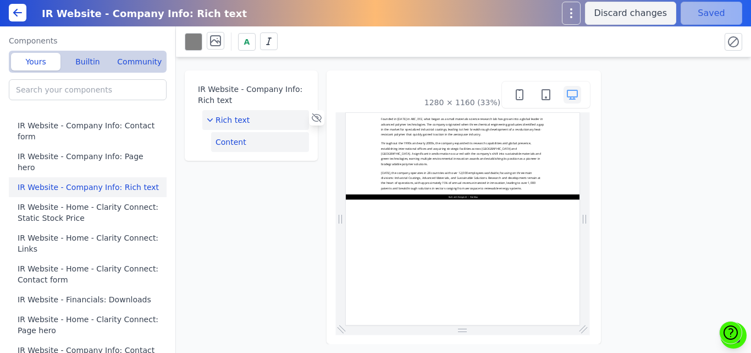
click at [276, 141] on button "Content" at bounding box center [260, 142] width 98 height 20
click at [635, 93] on button "Edit content" at bounding box center [677, 90] width 116 height 22
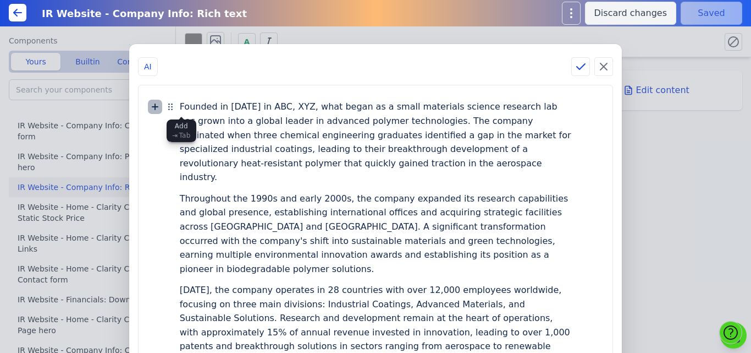
click at [158, 109] on icon at bounding box center [155, 107] width 6 height 6
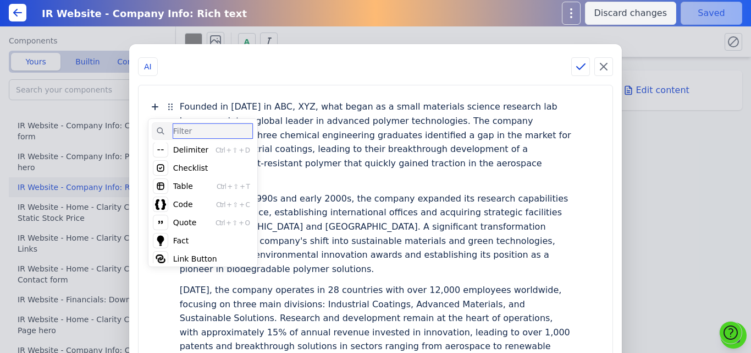
scroll to position [97, 0]
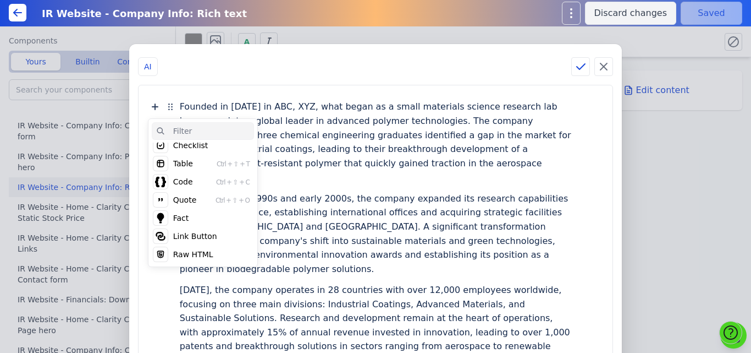
click at [213, 253] on div "Raw HTML" at bounding box center [193, 254] width 40 height 11
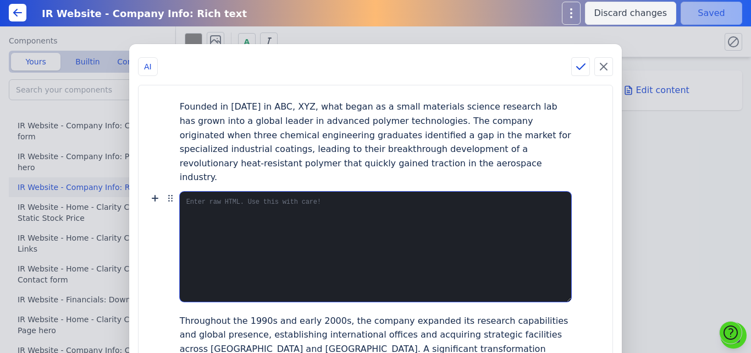
paste textarea "<head> <meta charset="utf-8"> <title>Team Cards</title> <link rel="stylesheet" …"
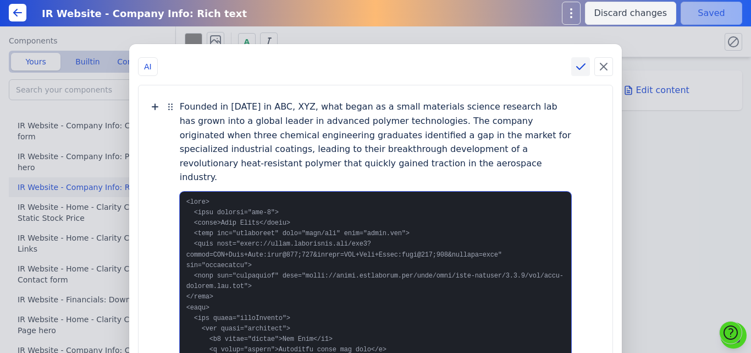
type textarea "<head> <meta charset="utf-8"> <title>Team Cards</title> <link rel="stylesheet" …"
click at [574, 66] on icon at bounding box center [580, 66] width 13 height 13
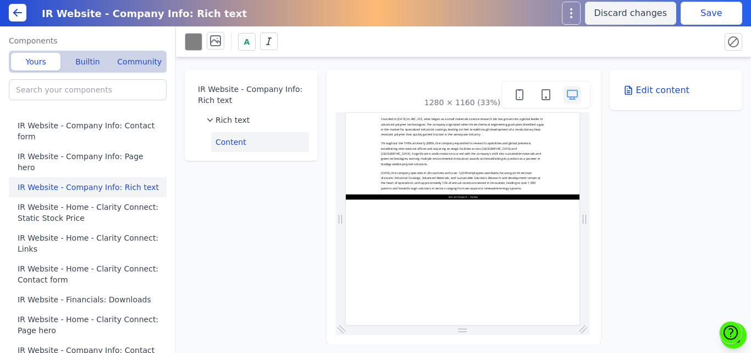
click at [711, 9] on button "Save" at bounding box center [712, 13] width 62 height 23
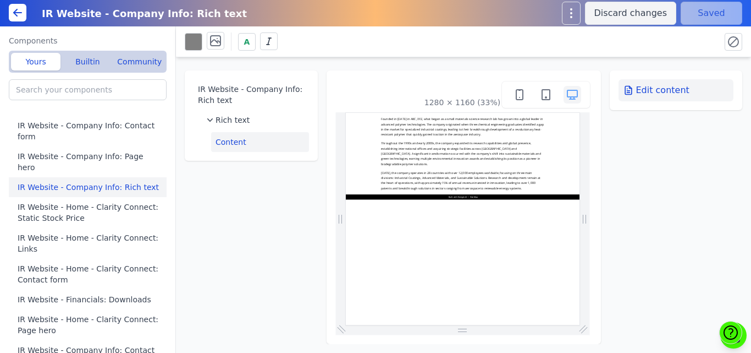
click at [657, 88] on button "Edit content" at bounding box center [677, 90] width 116 height 22
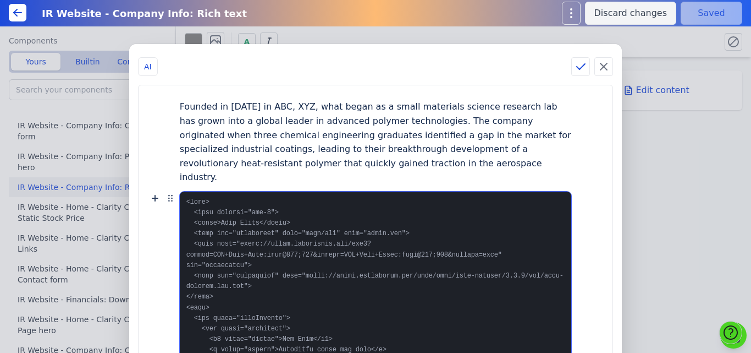
drag, startPoint x: 245, startPoint y: 301, endPoint x: 212, endPoint y: 200, distance: 106.5
drag, startPoint x: 212, startPoint y: 200, endPoint x: 249, endPoint y: 279, distance: 87.1
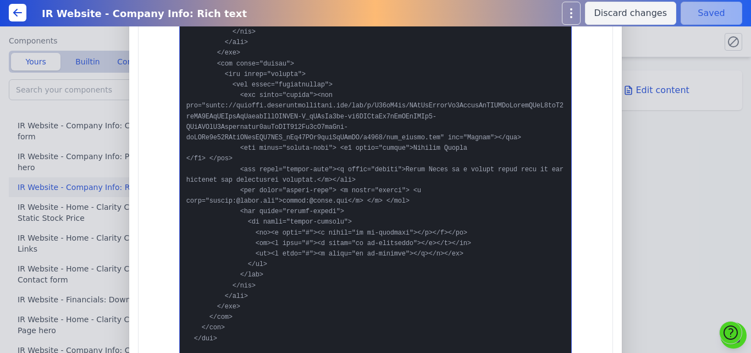
scroll to position [1138, 0]
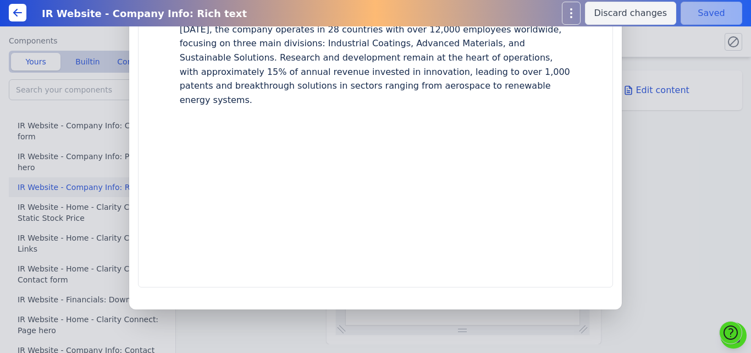
type textarea "<div class="teamWrapper"> <div class="container"> <h1 align="center">Our Team</…"
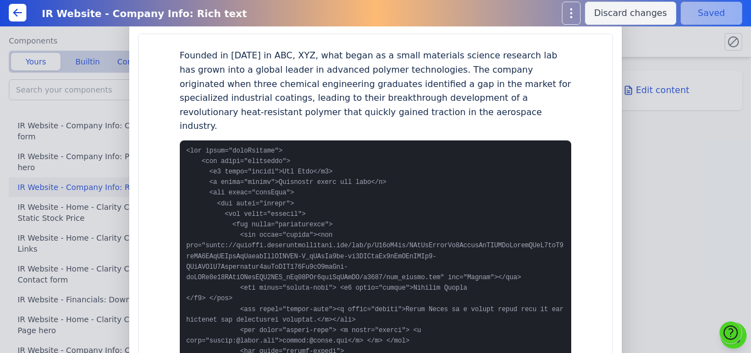
scroll to position [0, 0]
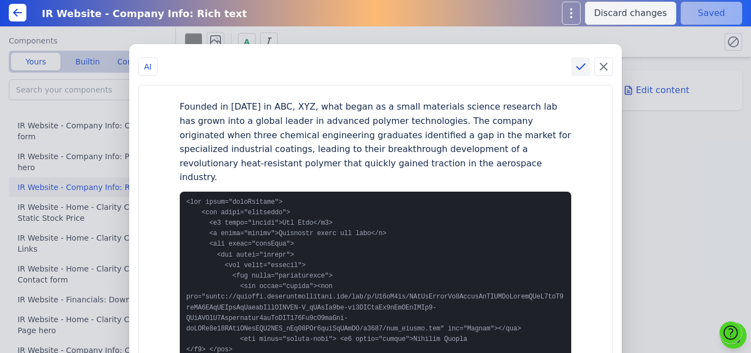
click at [574, 66] on icon at bounding box center [580, 66] width 13 height 13
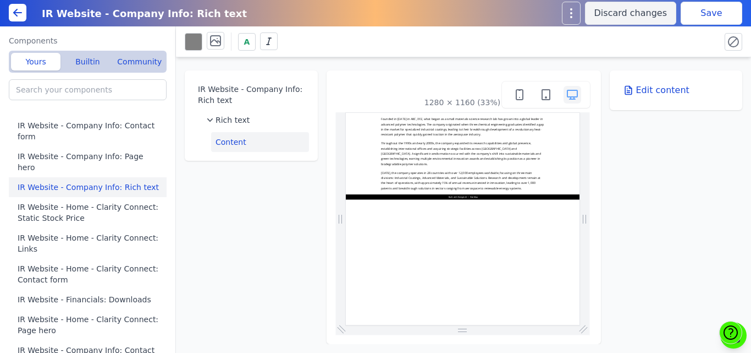
click at [711, 8] on button "Save" at bounding box center [712, 13] width 62 height 23
click at [511, 203] on p "Throughout the 1990s and early 2000s, the company expanded its research capabil…" at bounding box center [697, 234] width 493 height 77
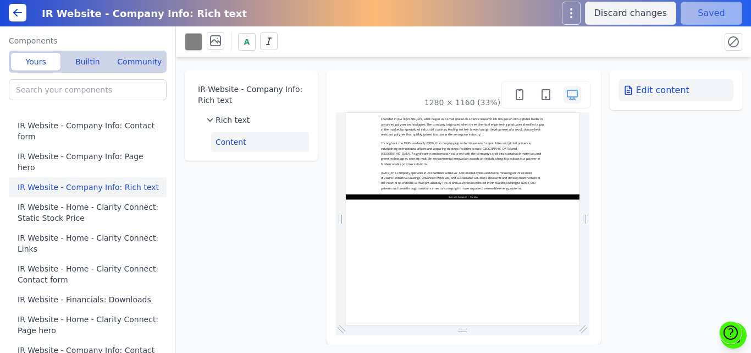
click at [675, 92] on button "Edit content" at bounding box center [677, 90] width 116 height 22
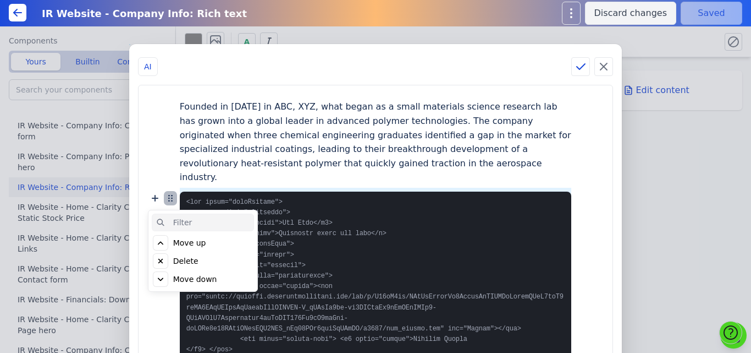
click at [177, 199] on icon at bounding box center [170, 197] width 13 height 13
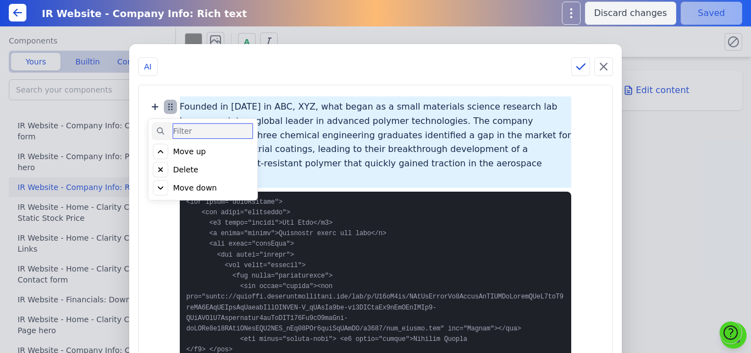
click at [177, 106] on icon at bounding box center [170, 106] width 13 height 13
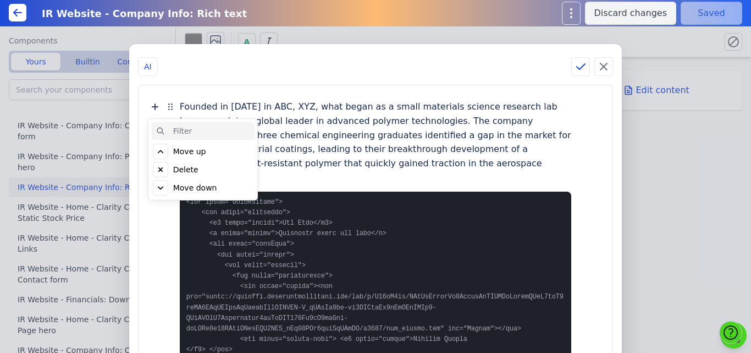
click at [199, 169] on div "Delete" at bounding box center [185, 169] width 25 height 11
click at [213, 169] on div "Click to delete" at bounding box center [200, 169] width 55 height 11
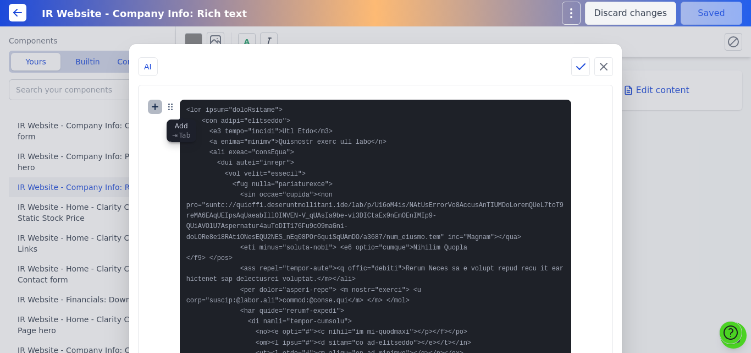
click at [162, 104] on icon at bounding box center [155, 106] width 13 height 13
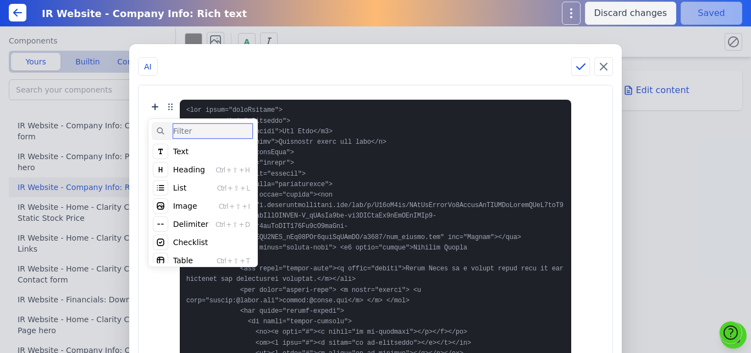
scroll to position [97, 0]
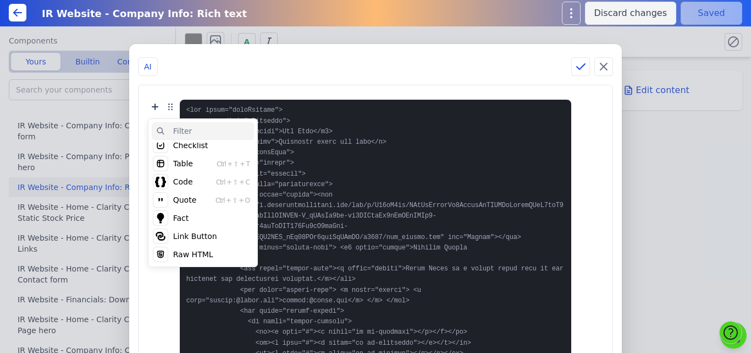
click at [193, 179] on div "Code" at bounding box center [183, 181] width 20 height 11
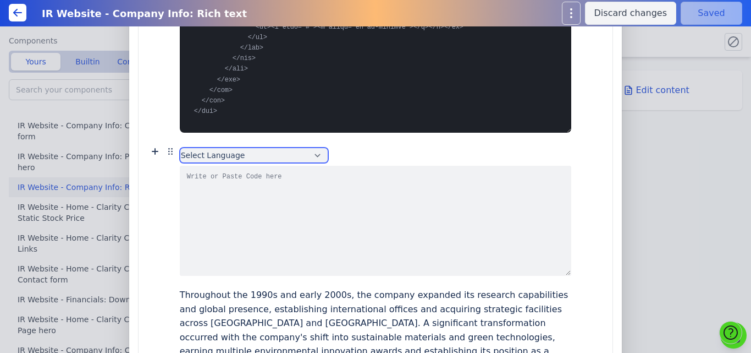
click at [316, 151] on select "Select Language HTML CSS JavaScript ABAP Augmented Backus-Naur form ActionScrip…" at bounding box center [254, 154] width 149 height 15
select select "html"
click at [205, 147] on select "Select Language HTML CSS JavaScript ABAP Augmented Backus-Naur form ActionScrip…" at bounding box center [254, 154] width 149 height 15
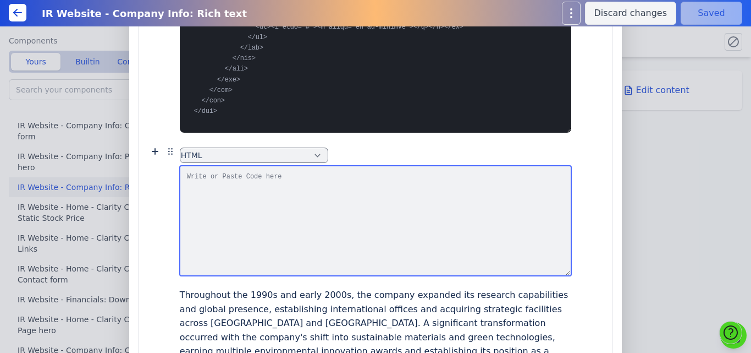
click at [283, 186] on textarea at bounding box center [376, 221] width 392 height 110
paste textarea "<head> <meta charset="utf-8"> <title>Team Cards</title> <link rel="stylesheet" …"
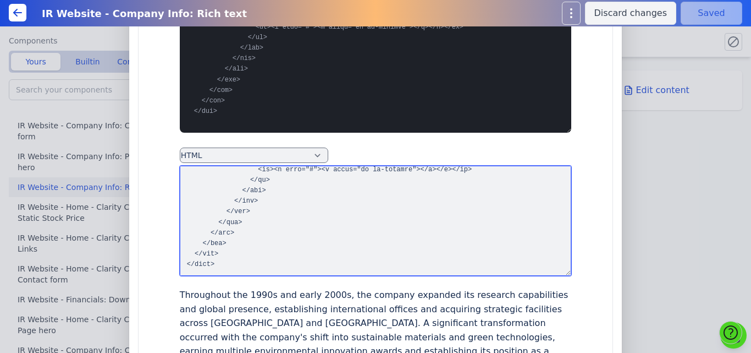
scroll to position [0, 0]
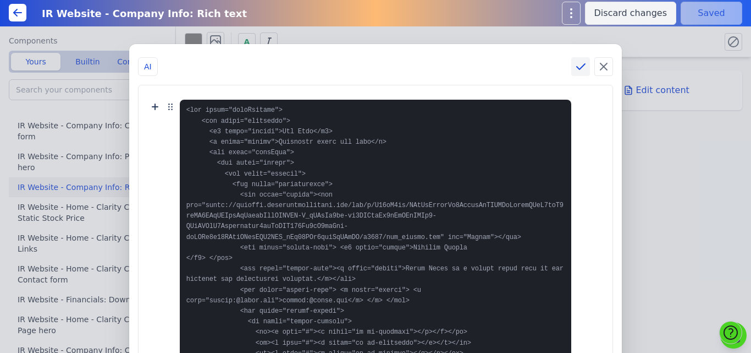
type textarea "<head> <meta charset="utf-8"> <title>Team Cards</title> <link rel="stylesheet" …"
click at [578, 64] on icon at bounding box center [580, 66] width 13 height 13
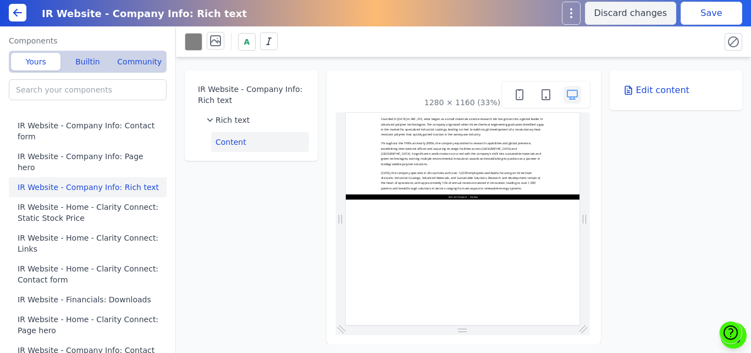
click at [705, 15] on button "Save" at bounding box center [712, 13] width 62 height 23
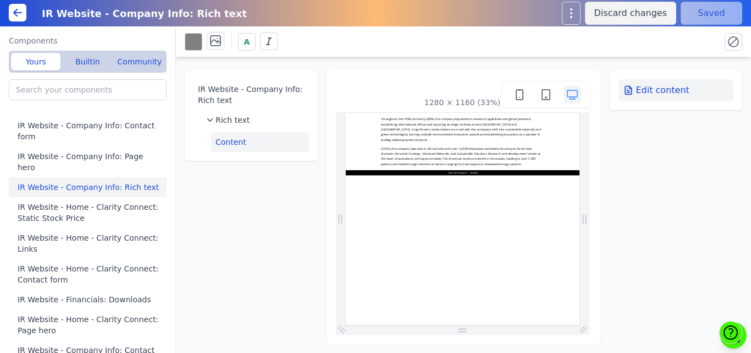
click at [642, 89] on button "Edit content" at bounding box center [677, 90] width 116 height 22
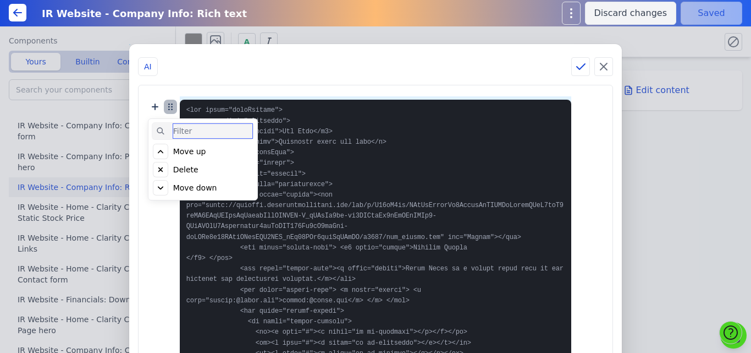
click at [169, 104] on icon at bounding box center [169, 104] width 0 height 0
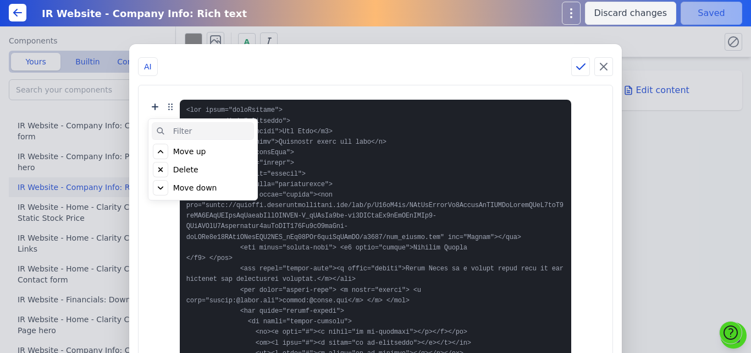
click at [199, 168] on div "Delete" at bounding box center [185, 169] width 25 height 11
click at [206, 168] on div "Click to delete" at bounding box center [200, 169] width 55 height 11
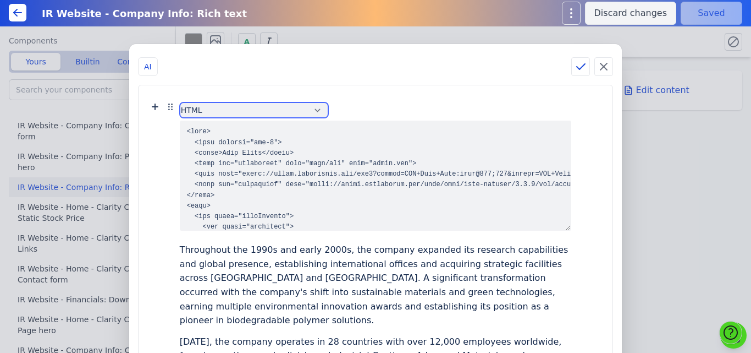
click at [278, 106] on select "Select Language HTML CSS JavaScript ABAP Augmented Backus-Naur form ActionScrip…" at bounding box center [254, 109] width 149 height 15
select select "css"
click at [205, 102] on select "Select Language HTML CSS JavaScript ABAP Augmented Backus-Naur form ActionScrip…" at bounding box center [254, 109] width 149 height 15
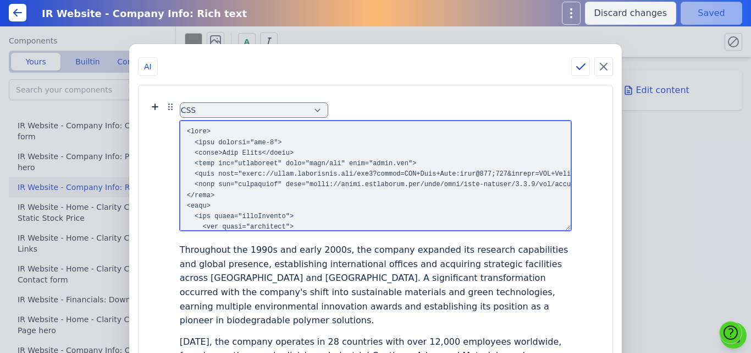
click at [247, 153] on textarea at bounding box center [376, 175] width 392 height 110
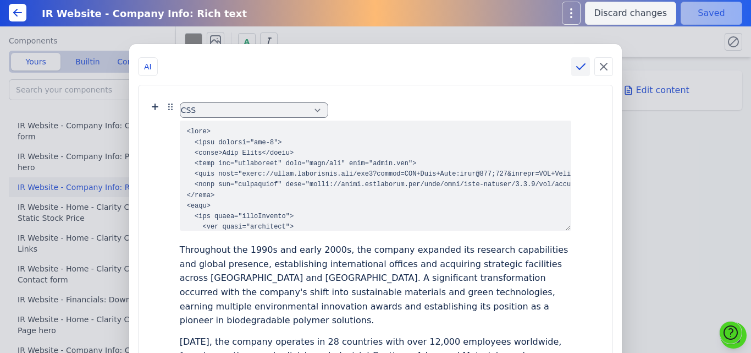
click at [580, 67] on icon at bounding box center [580, 66] width 13 height 13
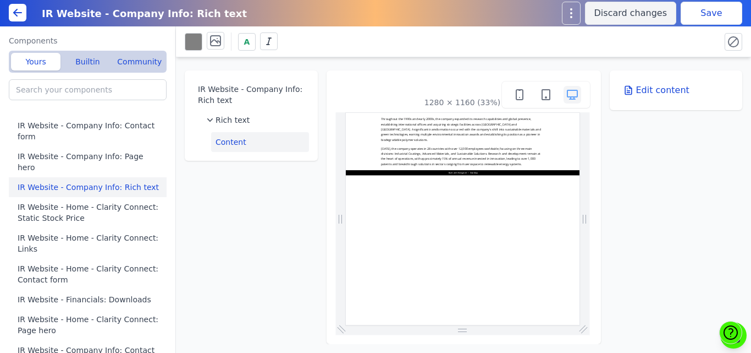
click at [699, 18] on button "Save" at bounding box center [712, 13] width 62 height 23
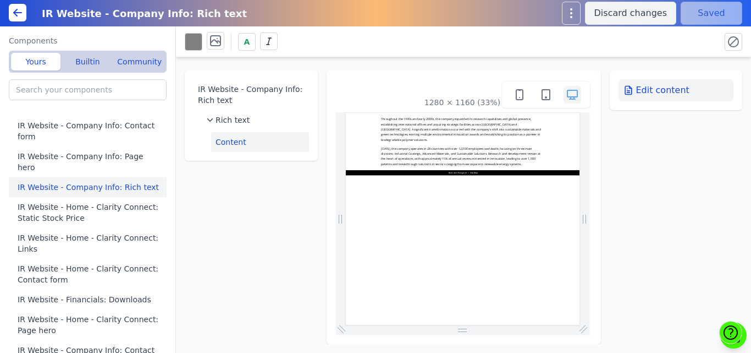
click at [657, 88] on button "Edit content" at bounding box center [677, 90] width 116 height 22
select select "css"
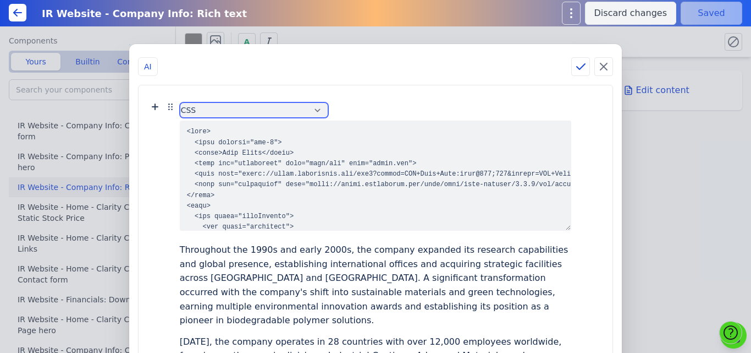
click at [275, 106] on select "Select Language HTML CSS JavaScript ABAP Augmented Backus-Naur form ActionScrip…" at bounding box center [254, 109] width 149 height 15
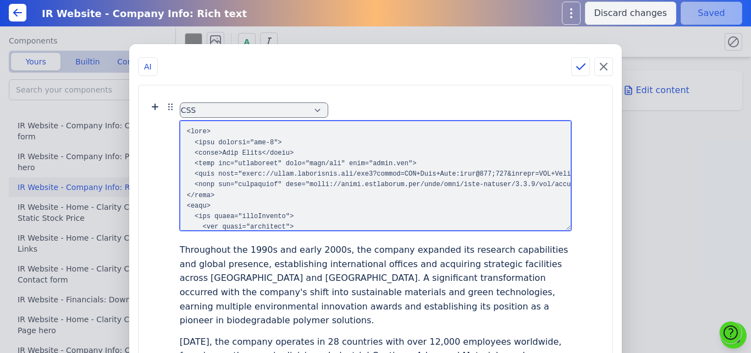
click at [351, 185] on textarea at bounding box center [376, 175] width 392 height 110
drag, startPoint x: 250, startPoint y: 199, endPoint x: 208, endPoint y: 125, distance: 84.0
click at [208, 125] on textarea at bounding box center [376, 175] width 392 height 110
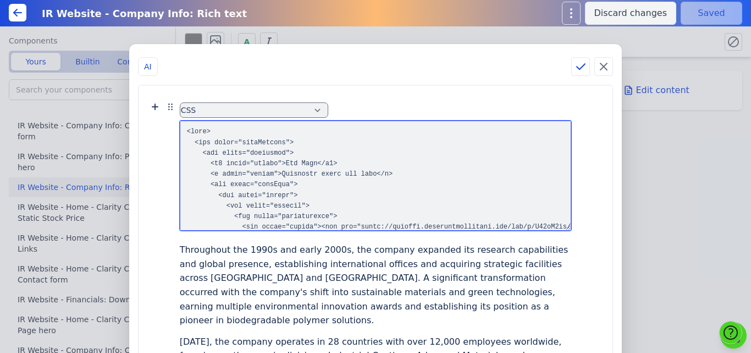
type textarea "<body> <div class="teamWrapper"> <div class="container"> <h1 align="center">Our…"
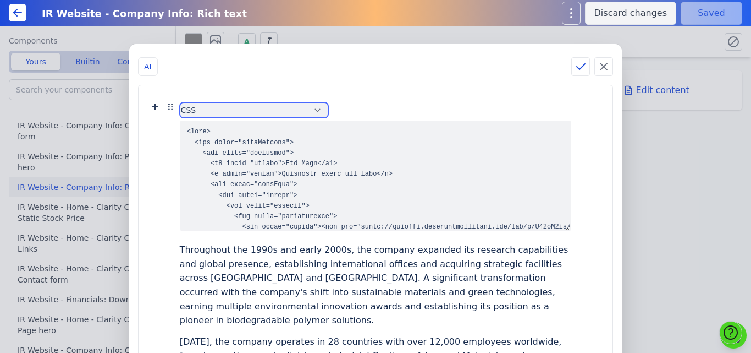
click at [267, 111] on select "Select Language HTML CSS JavaScript ABAP Augmented Backus-Naur form ActionScrip…" at bounding box center [254, 109] width 149 height 15
select select "html"
click at [205, 102] on select "Select Language HTML CSS JavaScript ABAP Augmented Backus-Naur form ActionScrip…" at bounding box center [254, 109] width 149 height 15
click at [579, 66] on icon at bounding box center [581, 67] width 8 height 6
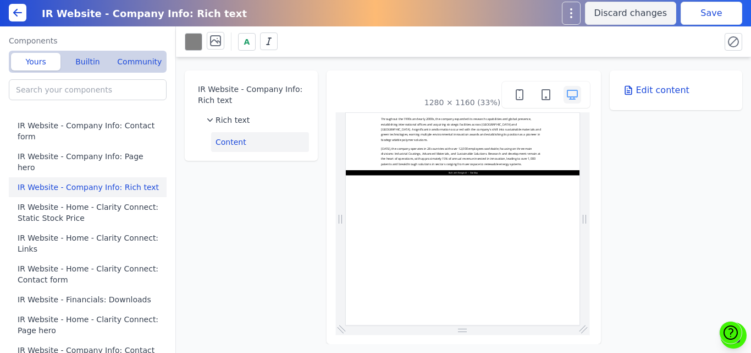
click at [719, 7] on button "Save" at bounding box center [712, 13] width 62 height 23
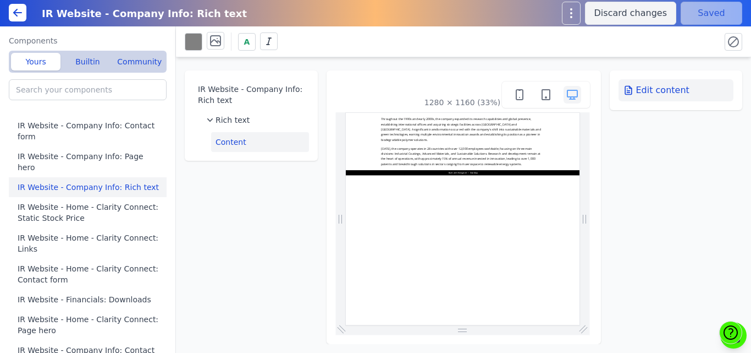
click at [638, 84] on button "Edit content" at bounding box center [677, 90] width 116 height 22
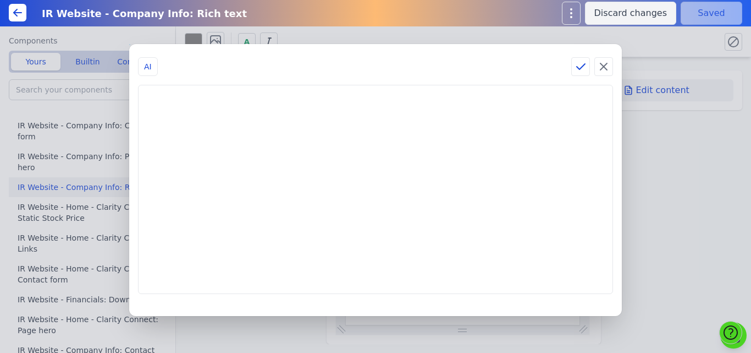
select select "html"
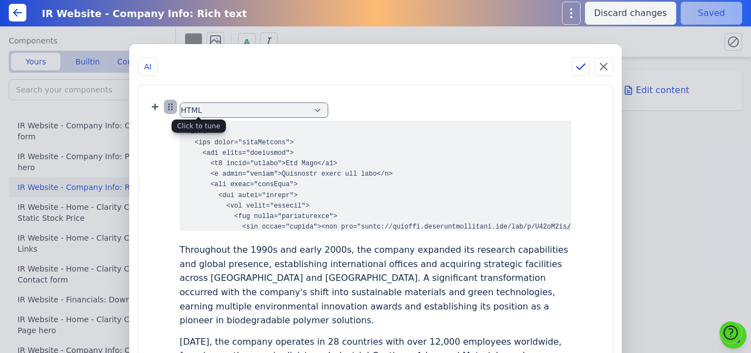
click at [169, 107] on icon at bounding box center [169, 107] width 0 height 0
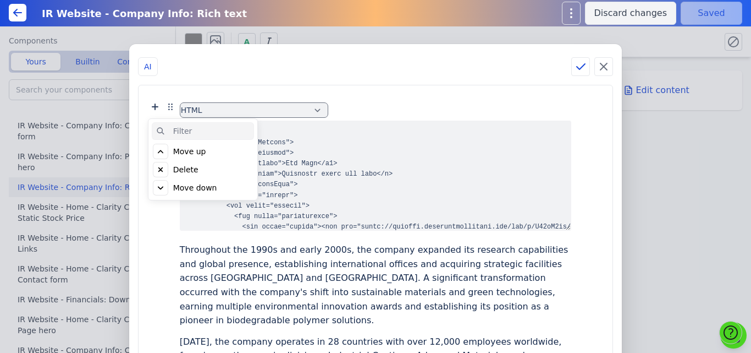
click at [199, 170] on div "Delete" at bounding box center [185, 169] width 25 height 11
click at [212, 170] on div "Click to delete" at bounding box center [200, 169] width 55 height 11
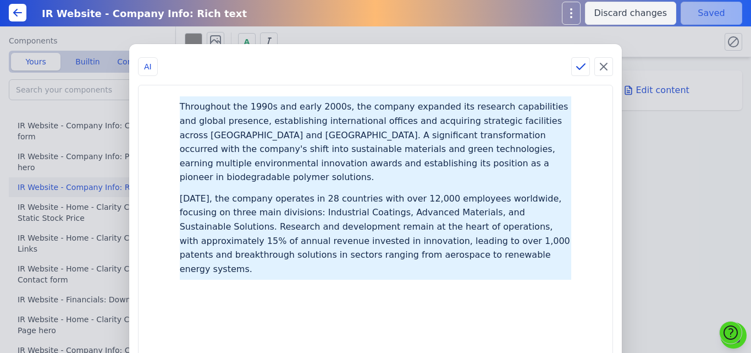
drag, startPoint x: 308, startPoint y: 97, endPoint x: 373, endPoint y: 200, distance: 121.9
click at [373, 200] on div "Throughout the 1990s and early 2000s, the company expanded its research capabil…" at bounding box center [376, 270] width 452 height 348
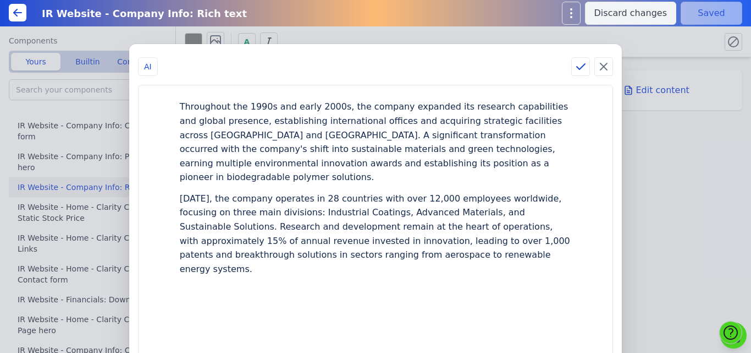
click at [373, 200] on div "Today, the company operates in 28 countries with over 12,000 employees worldwid…" at bounding box center [376, 233] width 392 height 91
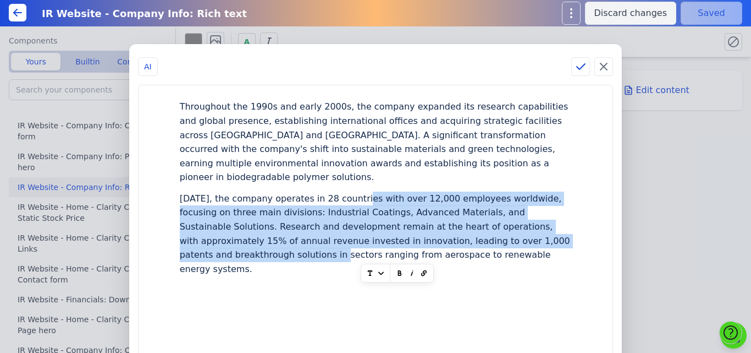
drag, startPoint x: 373, startPoint y: 200, endPoint x: 383, endPoint y: 257, distance: 57.4
click at [383, 257] on div "Today, the company operates in 28 countries with over 12,000 employees worldwid…" at bounding box center [376, 233] width 392 height 91
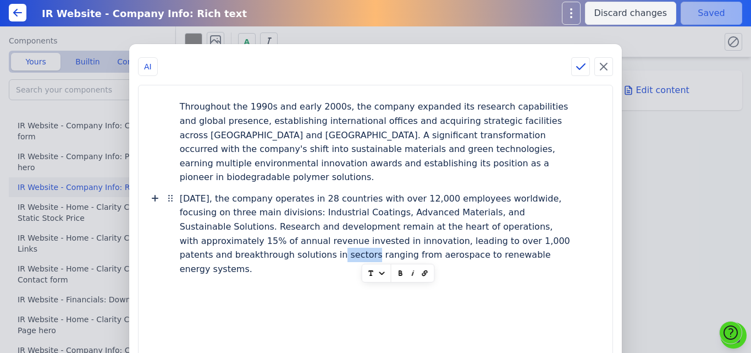
click at [383, 257] on div "Today, the company operates in 28 countries with over 12,000 employees worldwid…" at bounding box center [376, 233] width 392 height 91
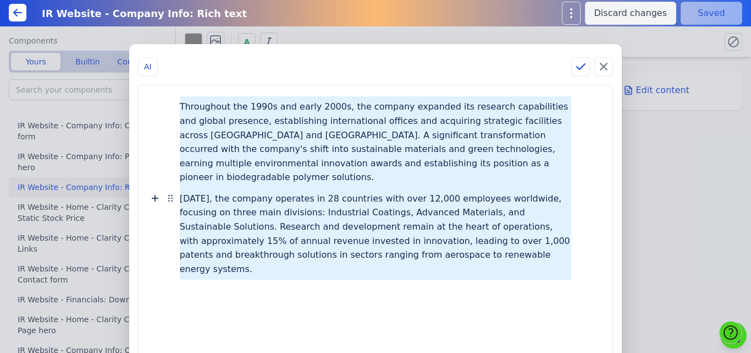
drag, startPoint x: 383, startPoint y: 257, endPoint x: 362, endPoint y: 133, distance: 125.4
click at [362, 133] on div "Throughout the 1990s and early 2000s, the company expanded its research capabil…" at bounding box center [376, 270] width 452 height 348
click at [362, 133] on div "Throughout the 1990s and early 2000s, the company expanded its research capabil…" at bounding box center [376, 141] width 392 height 91
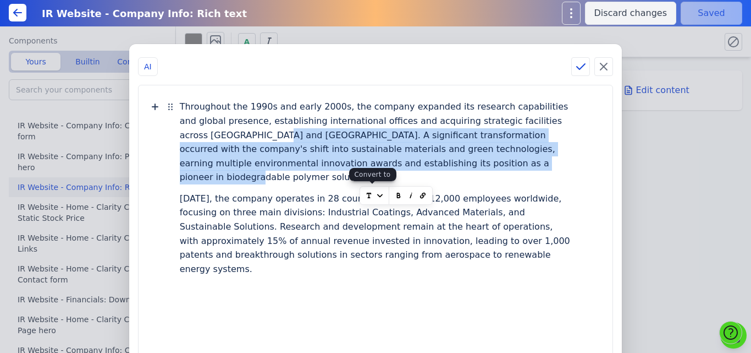
drag, startPoint x: 362, startPoint y: 133, endPoint x: 371, endPoint y: 197, distance: 64.9
click at [371, 197] on div "Throughout the 1990s and early 2000s, the company expanded its research capabil…" at bounding box center [376, 270] width 452 height 348
click at [375, 197] on icon at bounding box center [380, 195] width 11 height 11
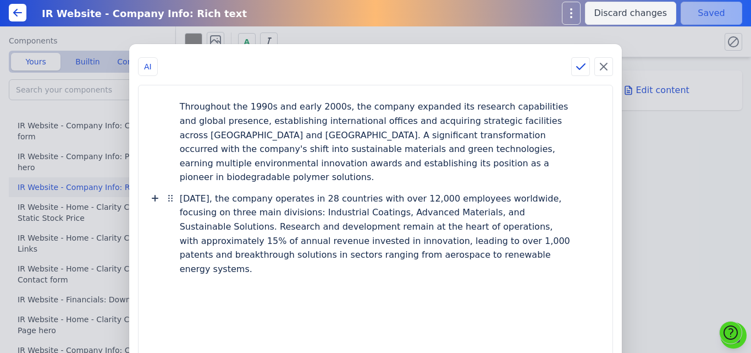
click at [343, 199] on div "Today, the company operates in 28 countries with over 12,000 employees worldwid…" at bounding box center [376, 233] width 392 height 91
click at [602, 70] on icon at bounding box center [603, 66] width 13 height 13
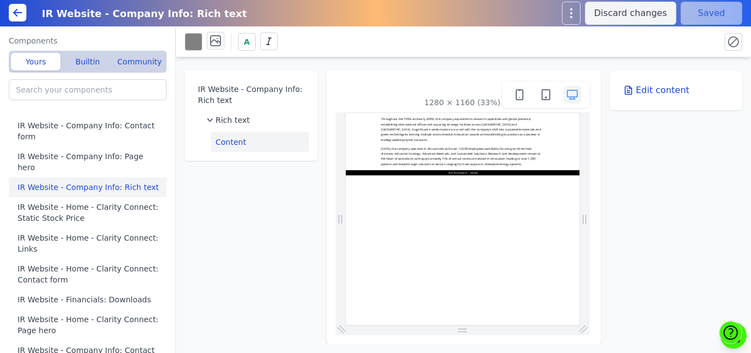
click at [293, 194] on div "IR Website - Company Info: Rich text Rich text Content 1280 × 1160 (33%) Edit c…" at bounding box center [463, 200] width 575 height 287
click at [98, 62] on button "Builtin" at bounding box center [88, 62] width 50 height 18
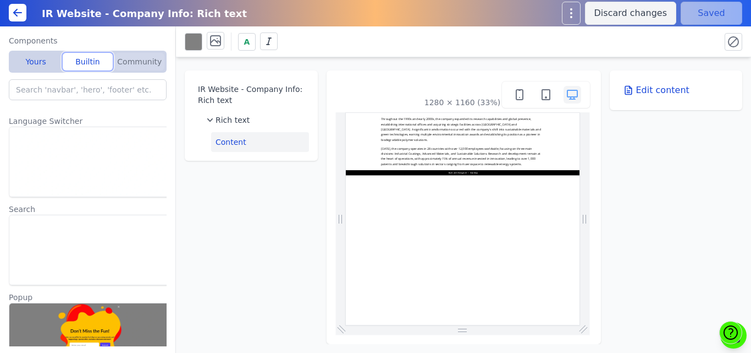
click at [128, 66] on button "Community" at bounding box center [140, 62] width 50 height 18
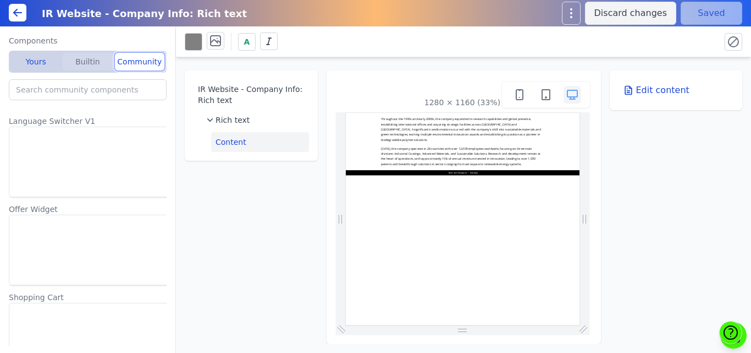
click at [92, 64] on button "Builtin" at bounding box center [88, 62] width 50 height 18
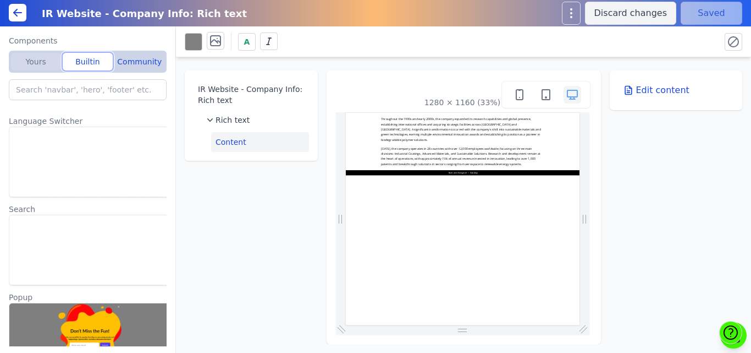
click at [45, 64] on button "Yours" at bounding box center [36, 62] width 50 height 18
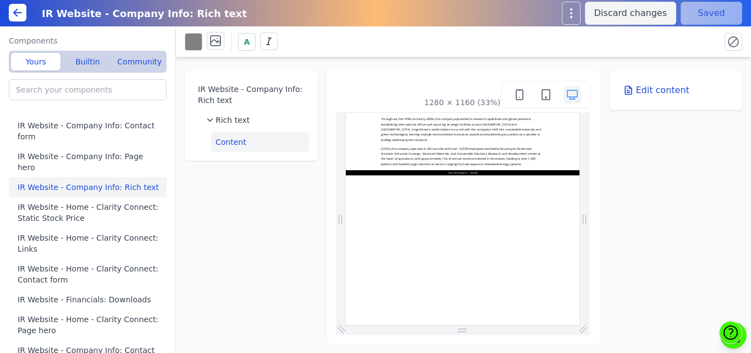
click at [69, 37] on label "Components" at bounding box center [88, 40] width 158 height 11
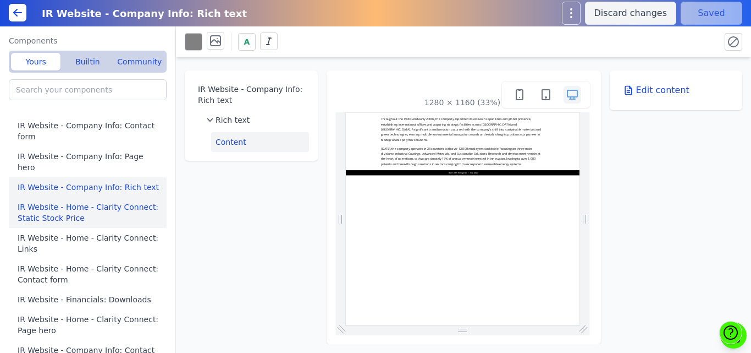
click at [122, 198] on button "IR Website - Home - Clarity Connect: Static Stock Price" at bounding box center [90, 212] width 162 height 31
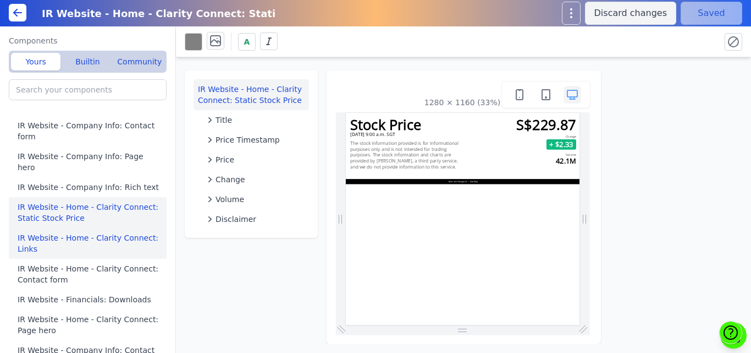
click at [91, 228] on button "IR Website - Home - Clarity Connect: Links" at bounding box center [90, 243] width 162 height 31
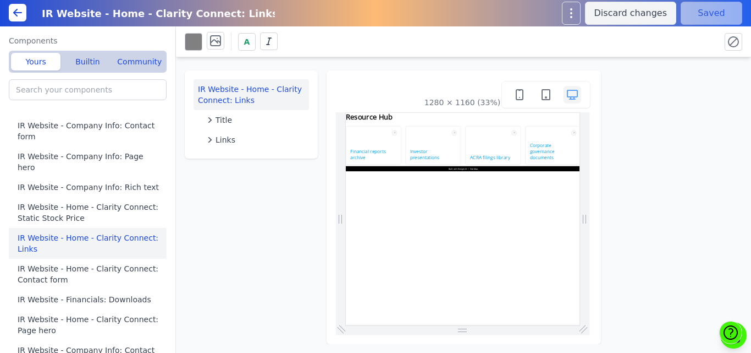
click at [238, 96] on button "IR Website - Home - Clarity Connect: Links" at bounding box center [252, 94] width 116 height 31
click at [238, 113] on button "Title" at bounding box center [255, 120] width 107 height 20
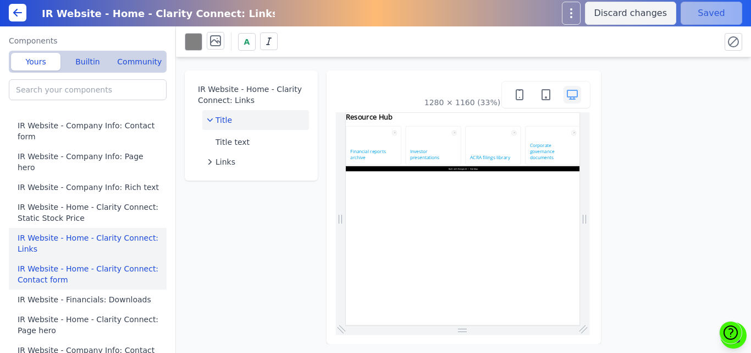
click at [70, 260] on button "IR Website - Home - Clarity Connect: Contact form" at bounding box center [90, 274] width 162 height 31
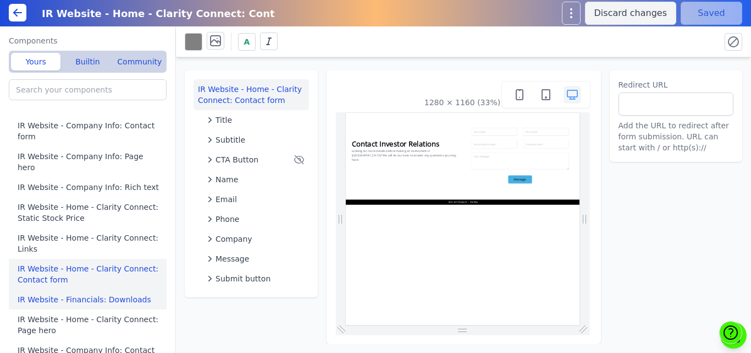
click at [70, 289] on button "IR Website - Financials: Downloads" at bounding box center [90, 299] width 162 height 20
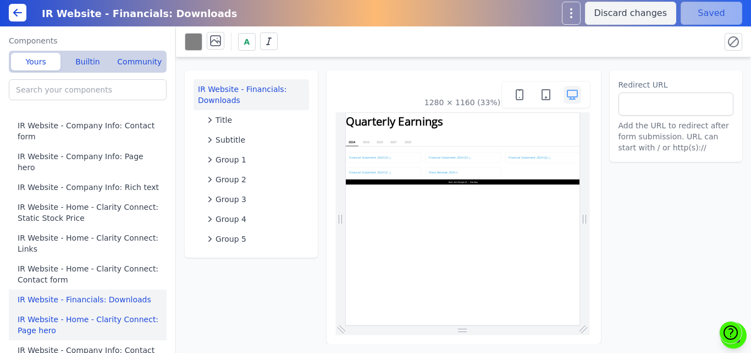
click at [72, 309] on button "IR Website - Home - Clarity Connect: Page hero" at bounding box center [90, 324] width 162 height 31
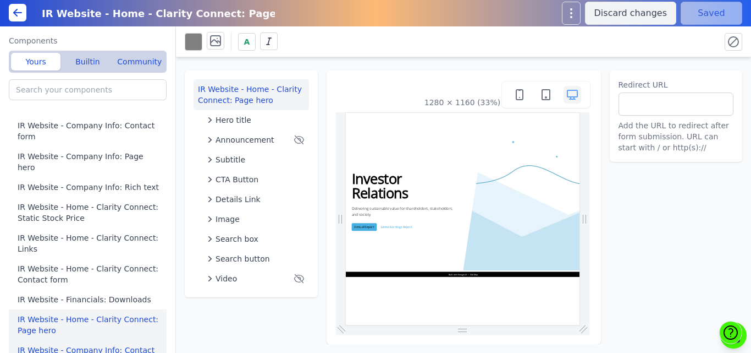
click at [78, 340] on button "IR Website - Company Info: Contact form" at bounding box center [90, 355] width 162 height 31
type input "IR Website - Company Info: Contact form"
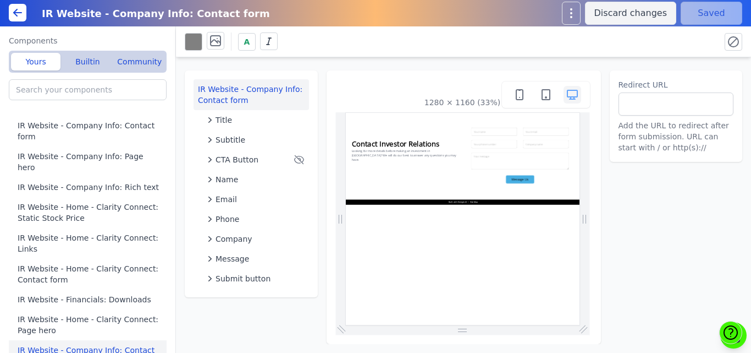
click at [169, 140] on div "Components Yours Builtin Community IR Website - Company Info: Contact form IR W…" at bounding box center [88, 189] width 176 height 326
click at [81, 59] on button "Builtin" at bounding box center [88, 62] width 50 height 18
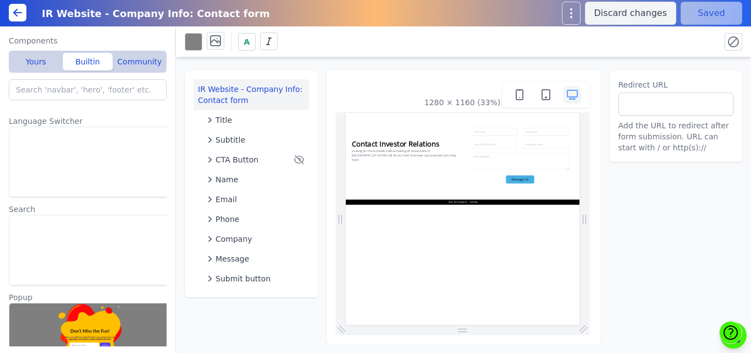
click at [168, 149] on div "Components Yours Builtin Community IR Website - Company Info: Contact form IR W…" at bounding box center [88, 189] width 176 height 326
click at [177, 220] on div "IR Website - Company Info: Contact form Title Subtitle CTA Button Name Email Ph…" at bounding box center [463, 200] width 575 height 287
click at [54, 95] on input "search" at bounding box center [88, 89] width 158 height 21
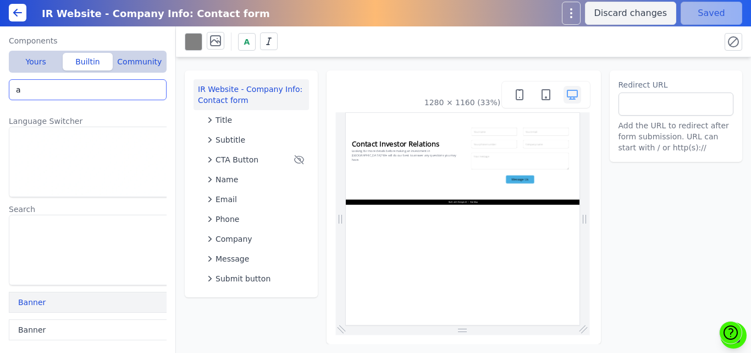
type input "a"
click at [49, 304] on button "Banner" at bounding box center [90, 302] width 162 height 21
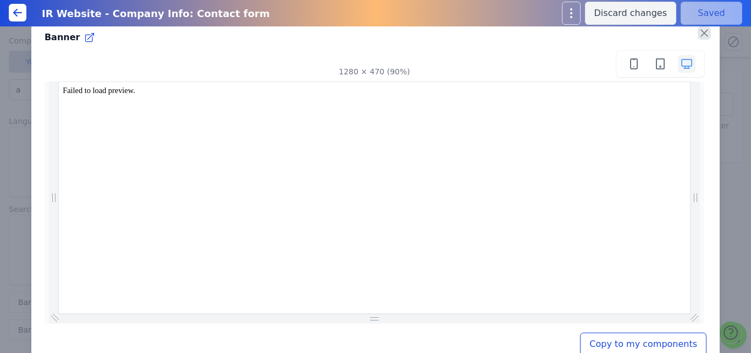
click at [698, 29] on icon "button" at bounding box center [704, 32] width 13 height 13
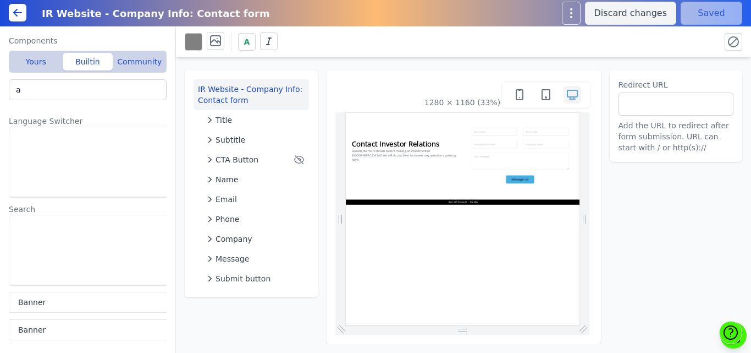
click at [326, 62] on div "IR Website - Company Info: Contact form Title Subtitle CTA Button Name Email Ph…" at bounding box center [463, 200] width 575 height 287
click at [47, 62] on button "Yours" at bounding box center [36, 62] width 50 height 18
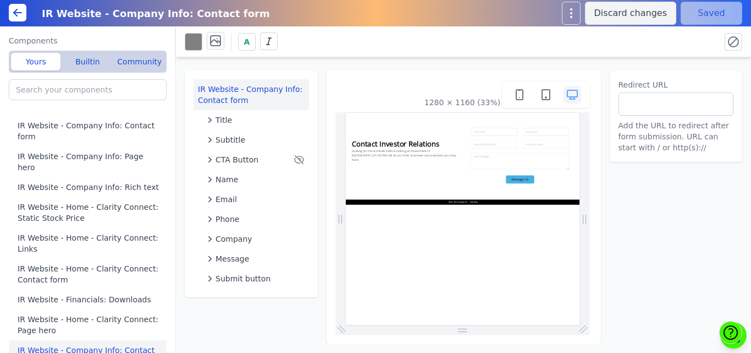
click at [18, 12] on icon at bounding box center [17, 12] width 13 height 13
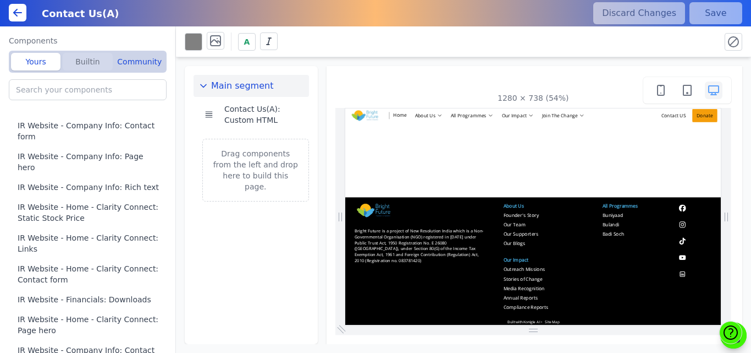
click at [85, 65] on button "Builtin" at bounding box center [88, 62] width 50 height 18
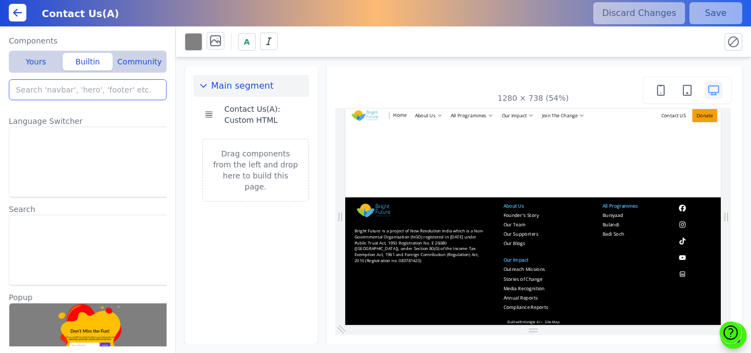
click at [69, 88] on input "search" at bounding box center [88, 89] width 158 height 21
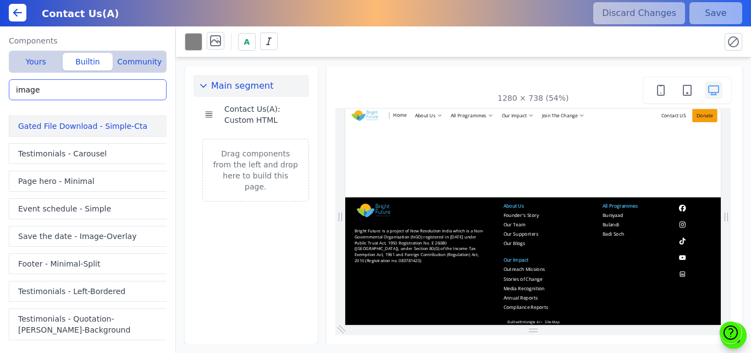
type input "image"
click at [65, 123] on button "Gated File Download - Simple-Cta" at bounding box center [90, 126] width 162 height 21
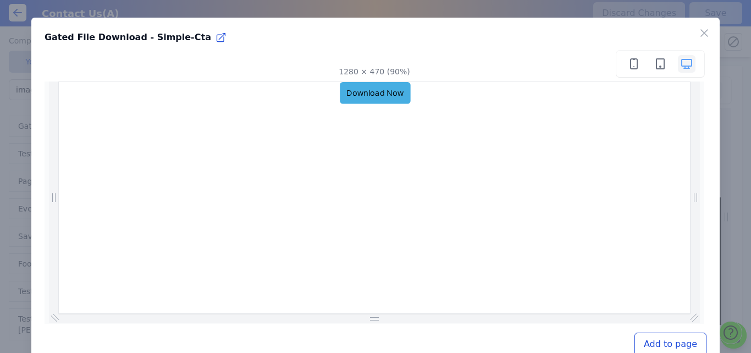
click at [698, 41] on div "Close" at bounding box center [709, 31] width 22 height 26
click at [698, 31] on icon "button" at bounding box center [704, 32] width 13 height 13
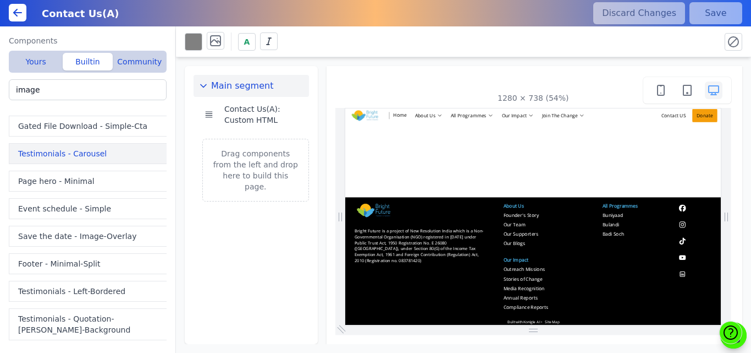
click at [55, 158] on button "Testimonials - Carousel" at bounding box center [90, 153] width 162 height 21
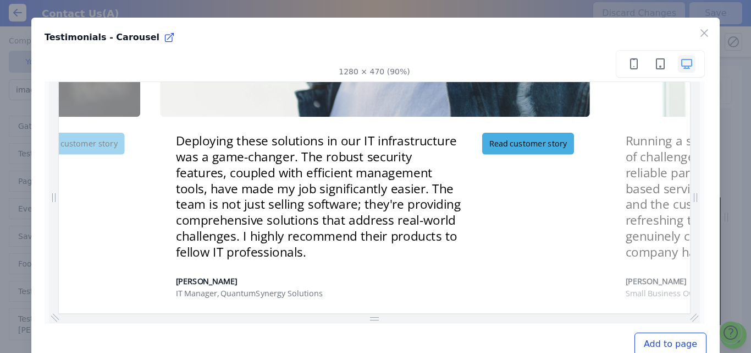
scroll to position [230, 0]
click at [698, 31] on icon "button" at bounding box center [704, 32] width 13 height 13
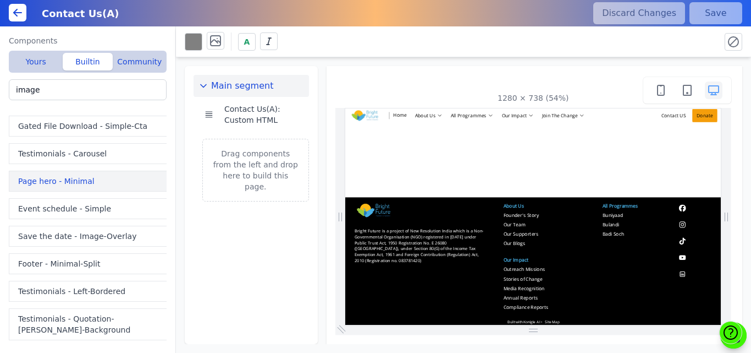
click at [67, 178] on button "Page hero - Minimal" at bounding box center [90, 181] width 162 height 21
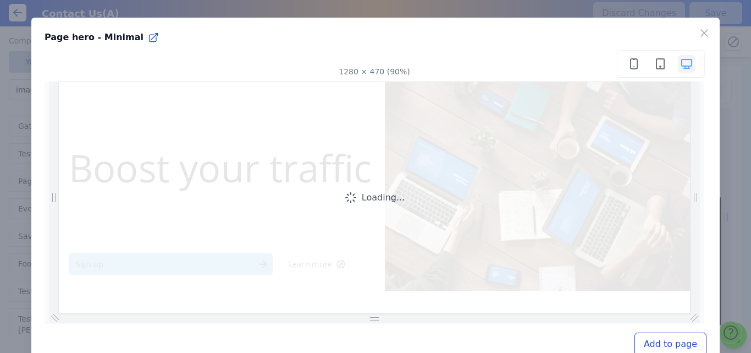
scroll to position [0, 0]
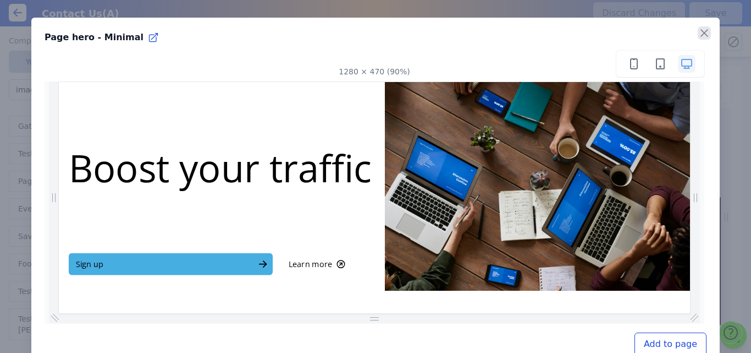
click at [701, 34] on icon "button" at bounding box center [704, 33] width 7 height 7
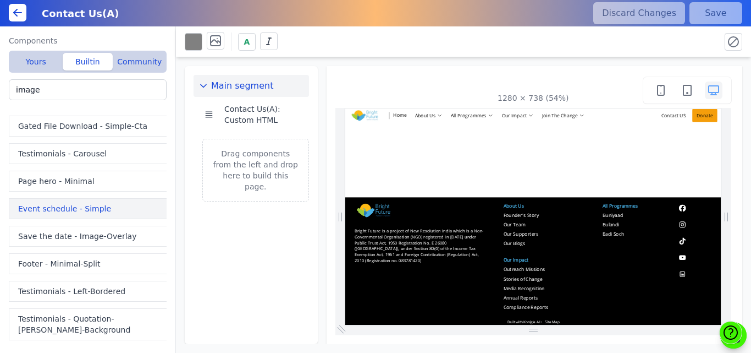
click at [53, 210] on button "Event schedule - Simple" at bounding box center [90, 208] width 162 height 21
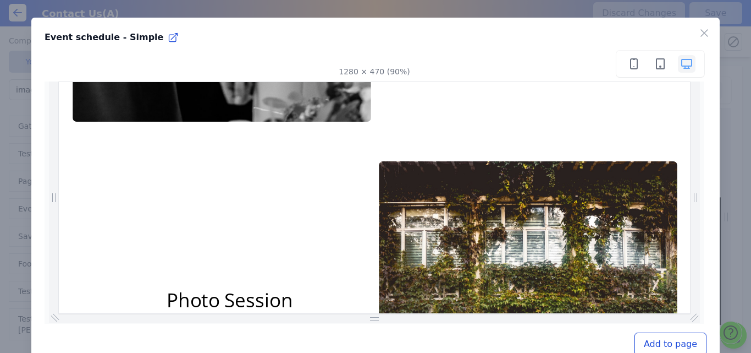
scroll to position [1207, 0]
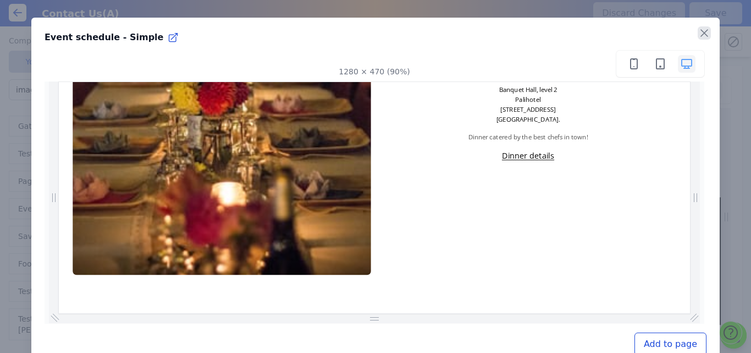
click at [698, 35] on icon "button" at bounding box center [704, 32] width 13 height 13
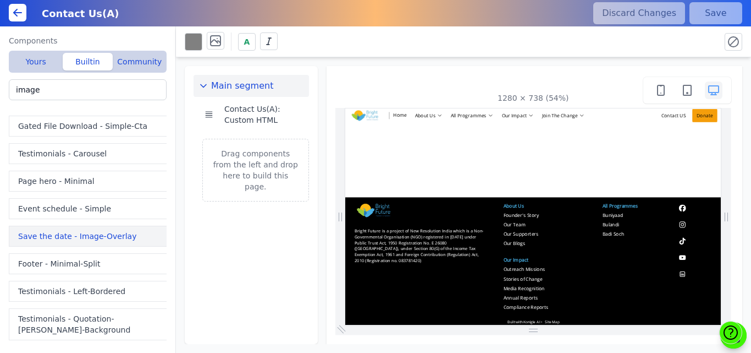
click at [123, 240] on button "Save the date - Image-Overlay" at bounding box center [90, 236] width 162 height 21
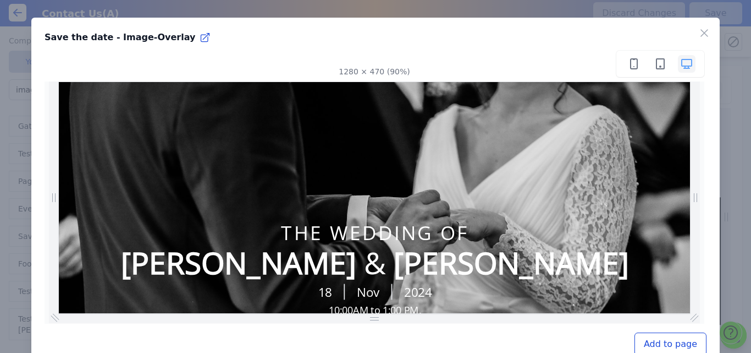
scroll to position [205, 0]
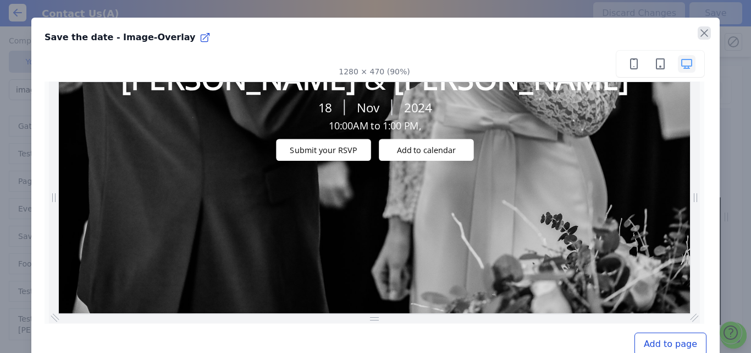
click at [701, 28] on icon "button" at bounding box center [704, 32] width 13 height 13
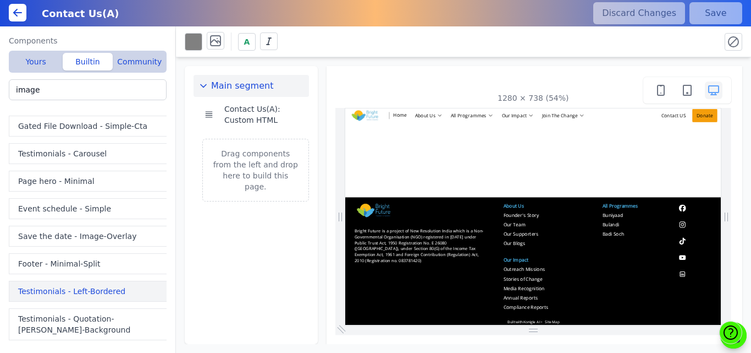
click at [59, 288] on button "Testimonials - Left-Bordered" at bounding box center [90, 291] width 162 height 21
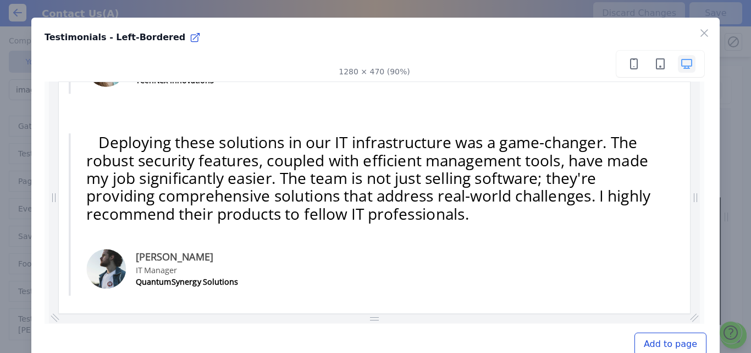
scroll to position [253, 0]
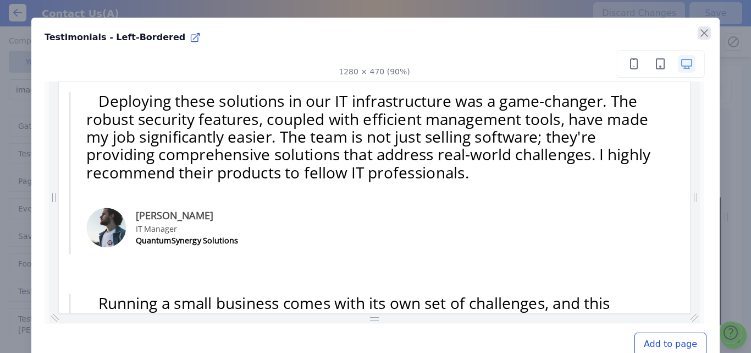
click at [698, 28] on icon "button" at bounding box center [704, 32] width 13 height 13
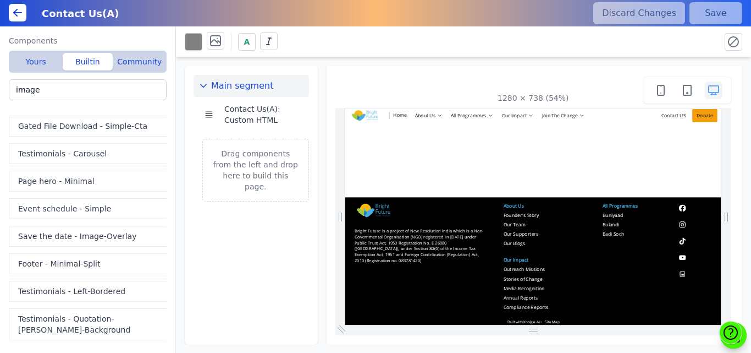
click at [173, 98] on div "Components Yours Builtin Community IR Website - Company Info: Contact form IR W…" at bounding box center [88, 189] width 176 height 326
click at [0, 122] on div "Components Yours Builtin Community IR Website - Company Info: Contact form IR W…" at bounding box center [88, 189] width 176 height 326
click at [52, 289] on button "Testimonials - Left-Bordered" at bounding box center [90, 291] width 162 height 21
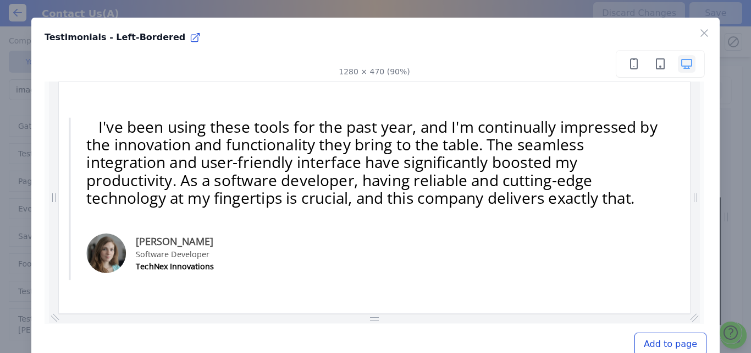
scroll to position [0, 0]
click at [698, 37] on icon "button" at bounding box center [704, 32] width 13 height 13
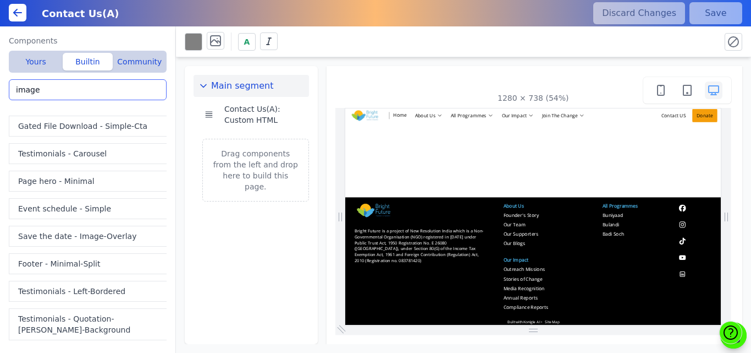
drag, startPoint x: 62, startPoint y: 86, endPoint x: 0, endPoint y: 94, distance: 62.6
click at [0, 94] on div "Components Yours Builtin Community IR Website - Company Info: Contact form IR W…" at bounding box center [88, 189] width 176 height 326
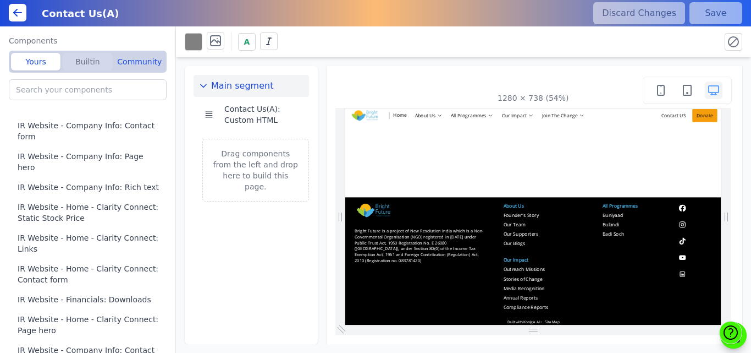
click at [76, 60] on button "Builtin" at bounding box center [88, 62] width 50 height 18
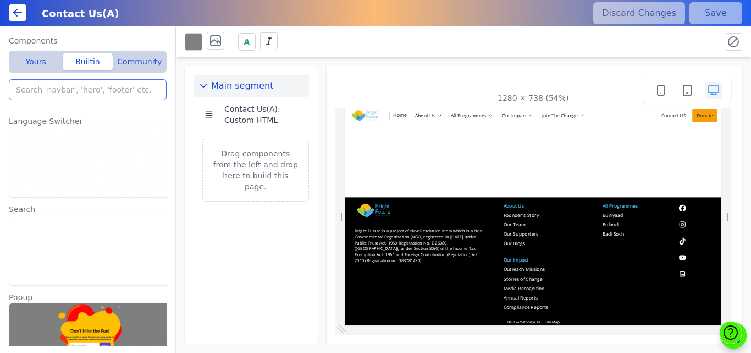
click at [70, 88] on input "search" at bounding box center [88, 89] width 158 height 21
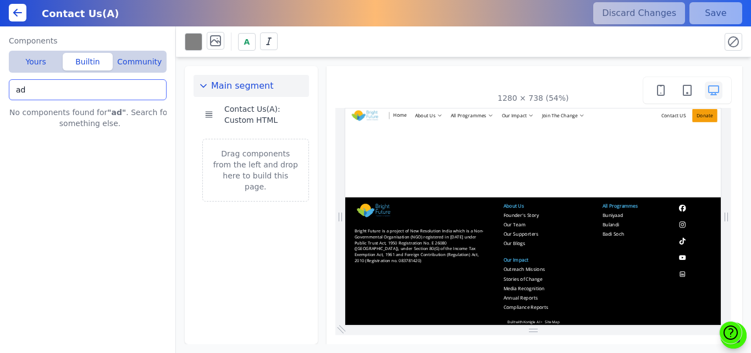
type input "a"
type input "l"
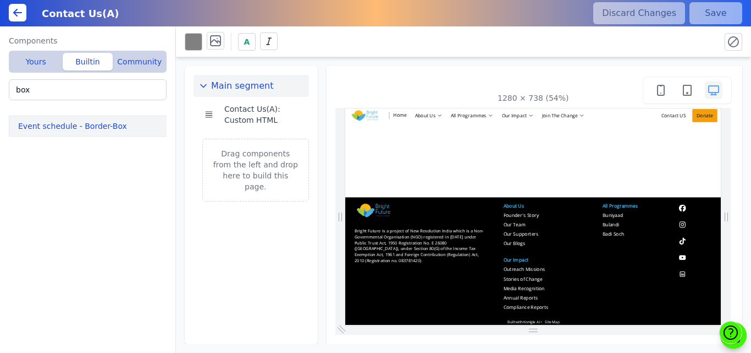
click at [45, 124] on button "Event schedule - Border-Box" at bounding box center [90, 126] width 162 height 21
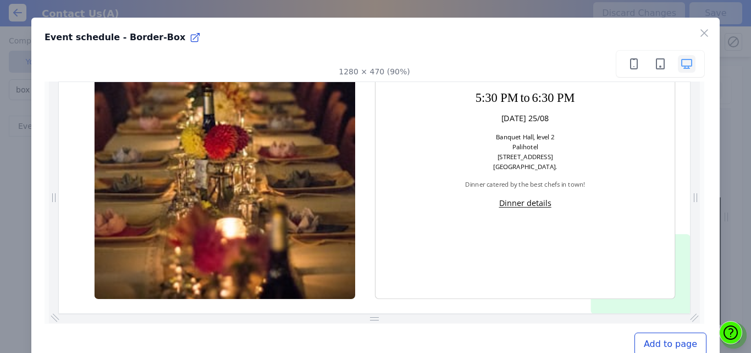
scroll to position [1114, 0]
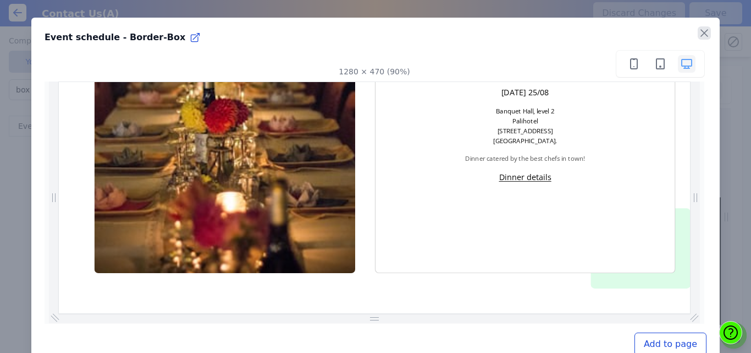
click at [698, 34] on icon "button" at bounding box center [704, 32] width 13 height 13
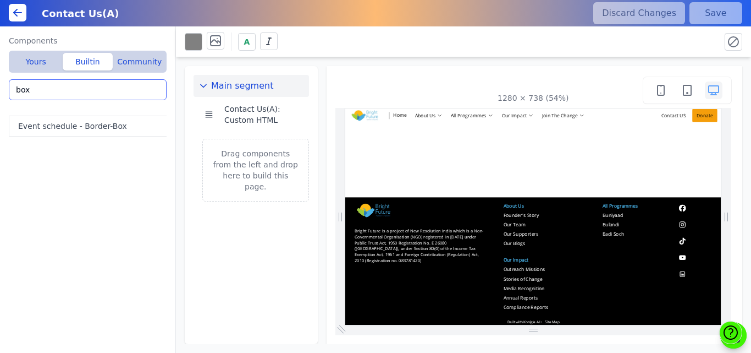
drag, startPoint x: 89, startPoint y: 90, endPoint x: 0, endPoint y: 103, distance: 90.2
click at [0, 103] on div "Components Yours Builtin Community IR Website - Company Info: Contact form IR W…" at bounding box center [88, 189] width 176 height 326
type input "colo"
click at [23, 125] on button "Footer - Column" at bounding box center [90, 126] width 162 height 21
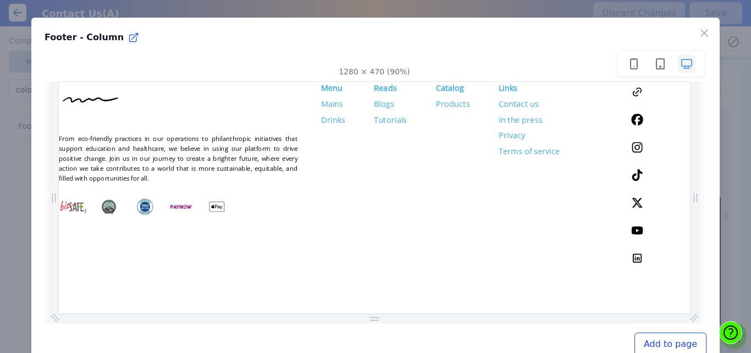
scroll to position [0, 0]
click at [699, 32] on icon "button" at bounding box center [704, 32] width 13 height 13
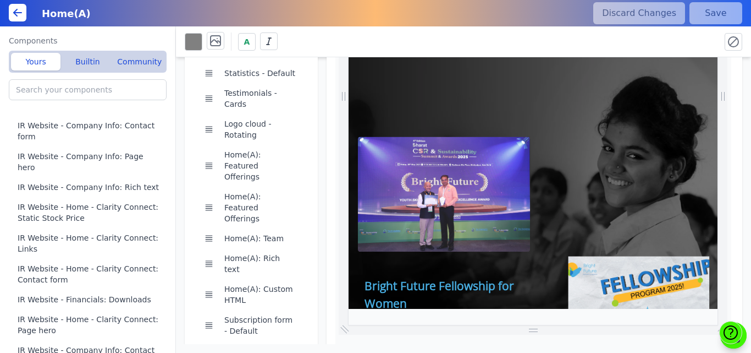
scroll to position [0, 12]
click at [246, 248] on button "Home(A): Rich text" at bounding box center [260, 263] width 80 height 31
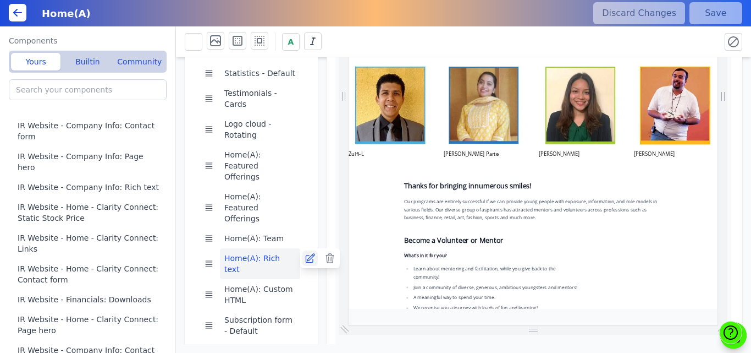
scroll to position [0, 332]
click at [309, 252] on icon at bounding box center [310, 257] width 11 height 11
click at [306, 234] on icon at bounding box center [310, 238] width 9 height 9
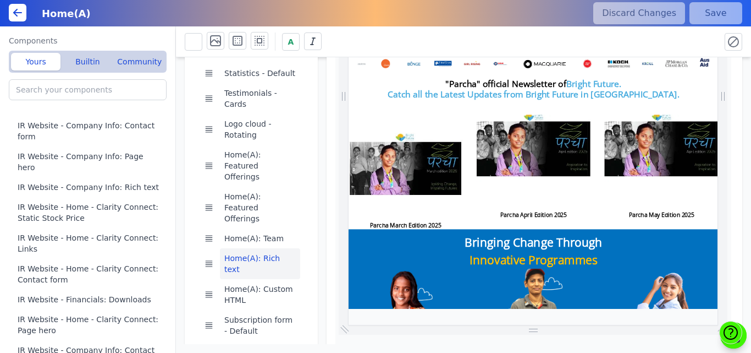
scroll to position [2197, 0]
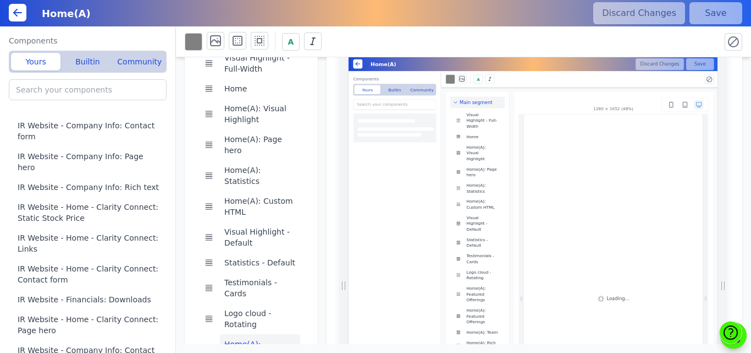
scroll to position [0, 0]
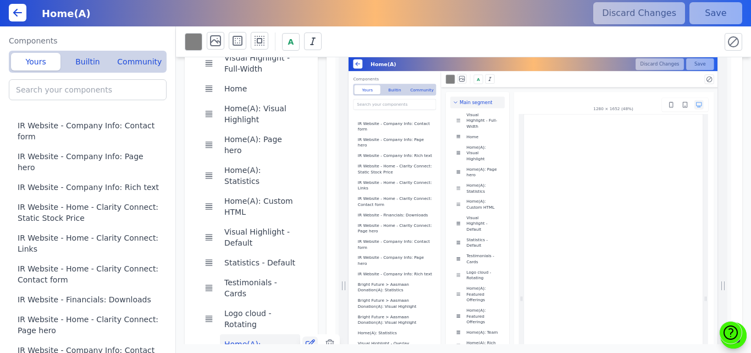
click at [306, 339] on icon at bounding box center [310, 343] width 9 height 9
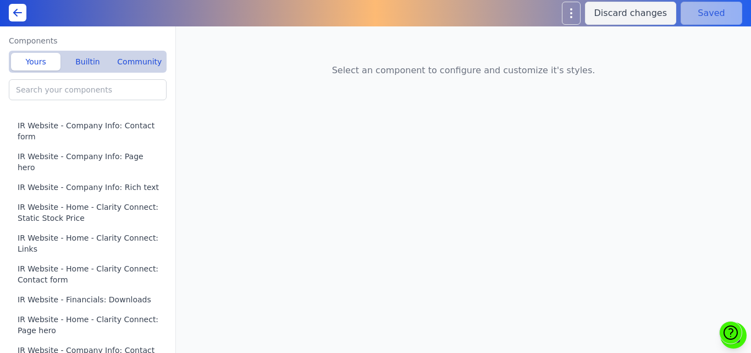
type input "Home(A): Rich text"
type input "Home(A): Team"
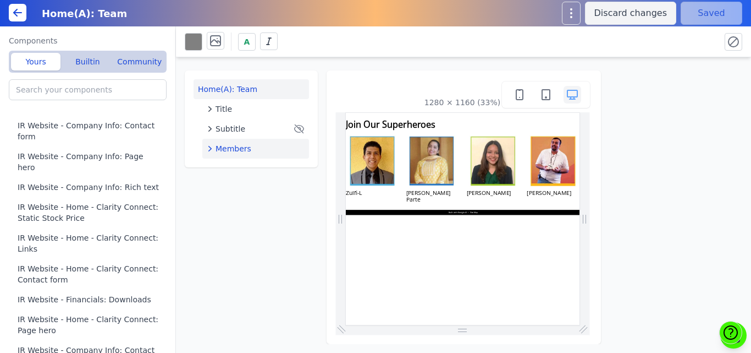
click at [251, 150] on div "Members" at bounding box center [256, 148] width 98 height 11
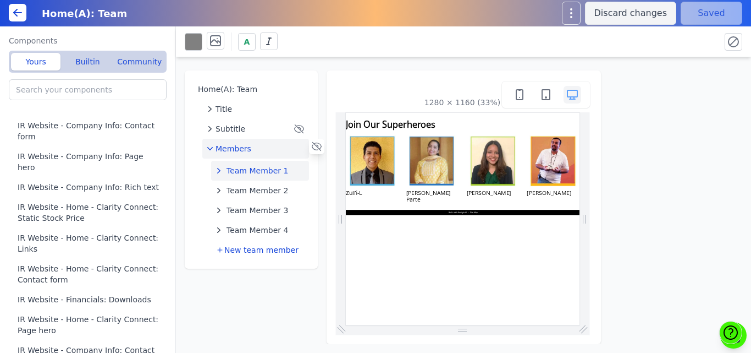
click at [251, 163] on button "Team Member 1" at bounding box center [260, 171] width 98 height 20
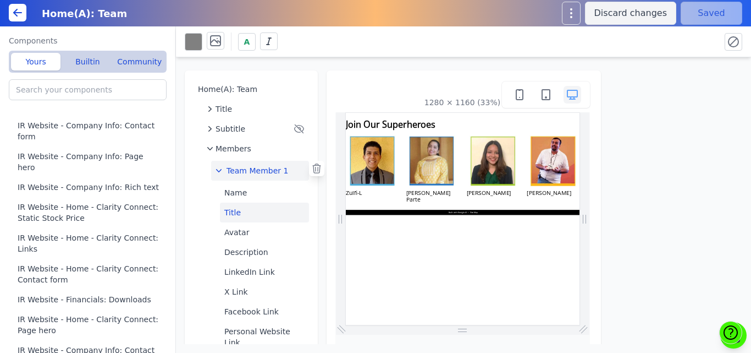
click at [246, 211] on button "Title" at bounding box center [264, 212] width 89 height 20
click at [244, 194] on button "Name" at bounding box center [264, 193] width 89 height 20
type textarea "Zulfi-L"
click at [244, 212] on button "Title" at bounding box center [264, 212] width 89 height 20
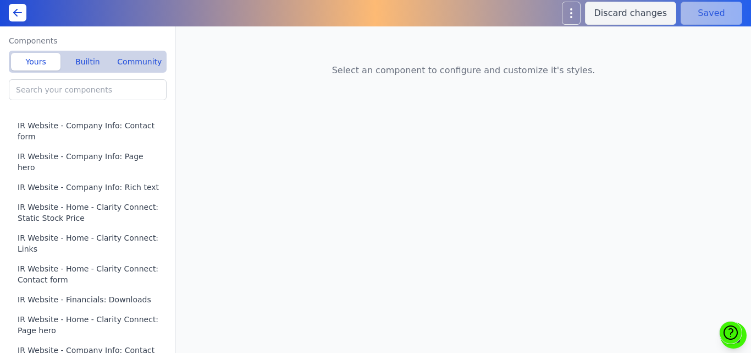
type input "Home(A): Featured Offerings"
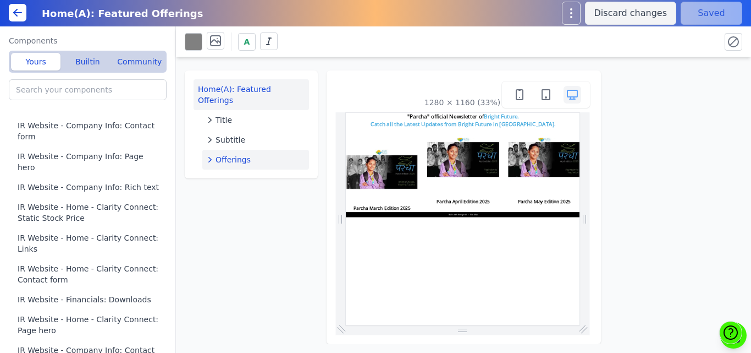
click at [226, 154] on span "Offerings" at bounding box center [233, 159] width 35 height 11
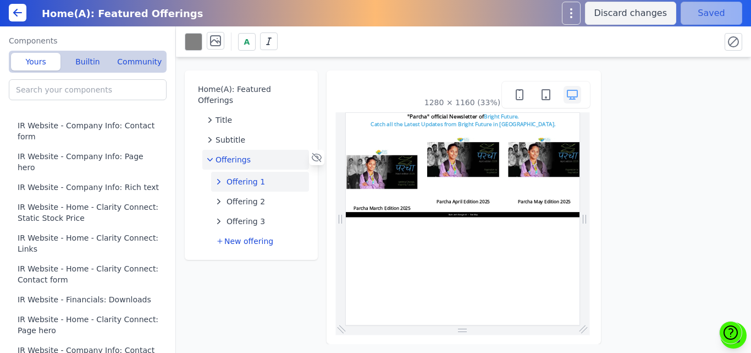
click at [240, 176] on span "Offering 1" at bounding box center [246, 181] width 39 height 11
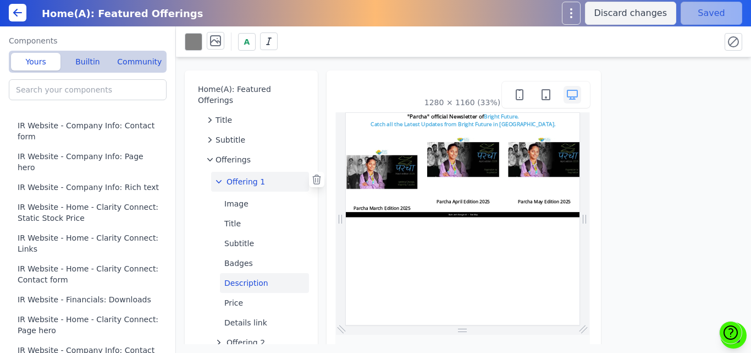
click at [251, 273] on button "Description" at bounding box center [264, 283] width 89 height 20
click at [244, 293] on button "Price" at bounding box center [264, 303] width 89 height 20
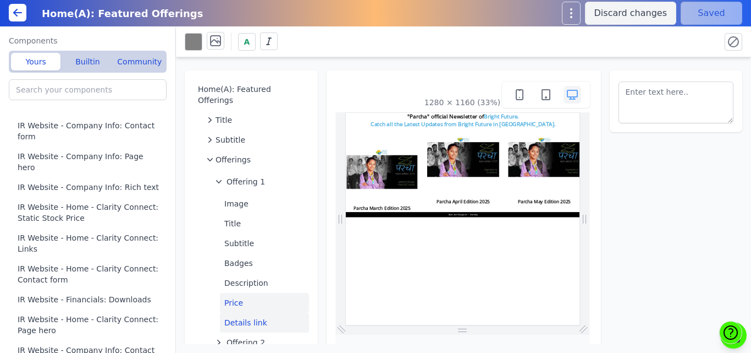
click at [245, 312] on button "Details link" at bounding box center [264, 322] width 89 height 20
select select
